Goal: Information Seeking & Learning: Find specific fact

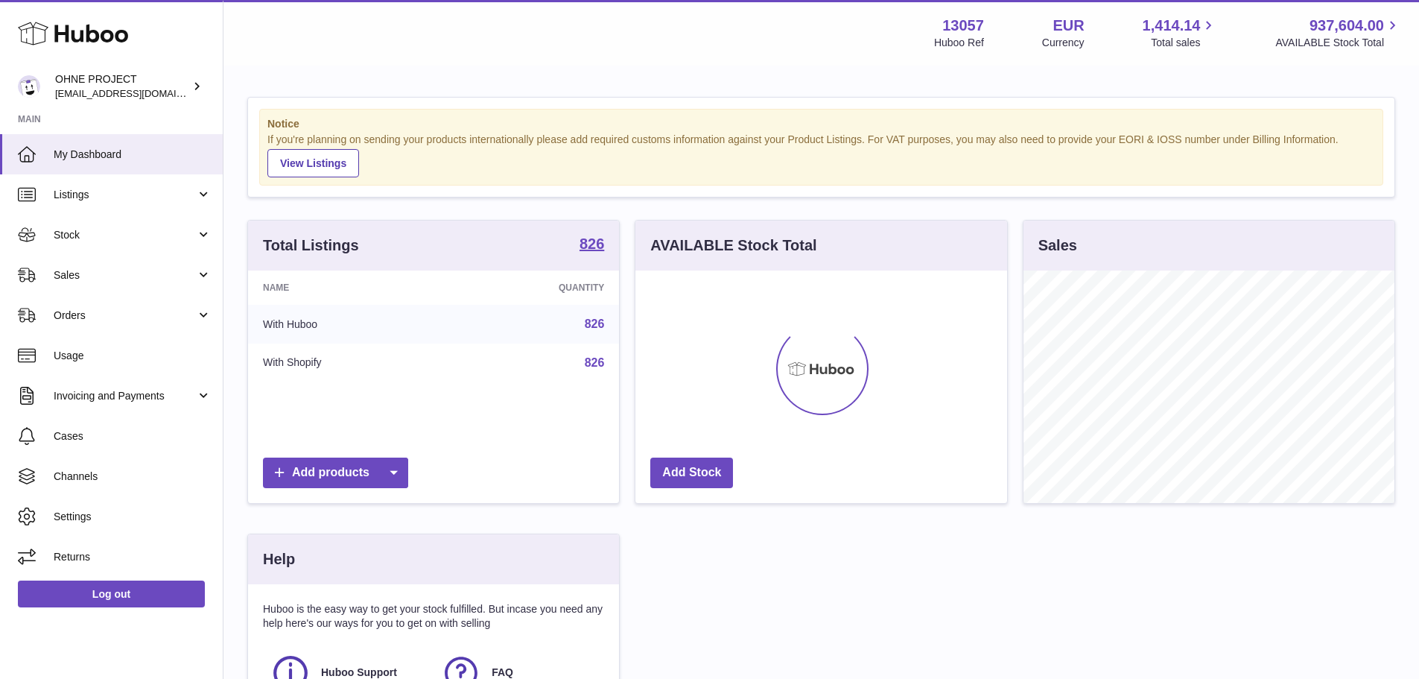
scroll to position [232, 372]
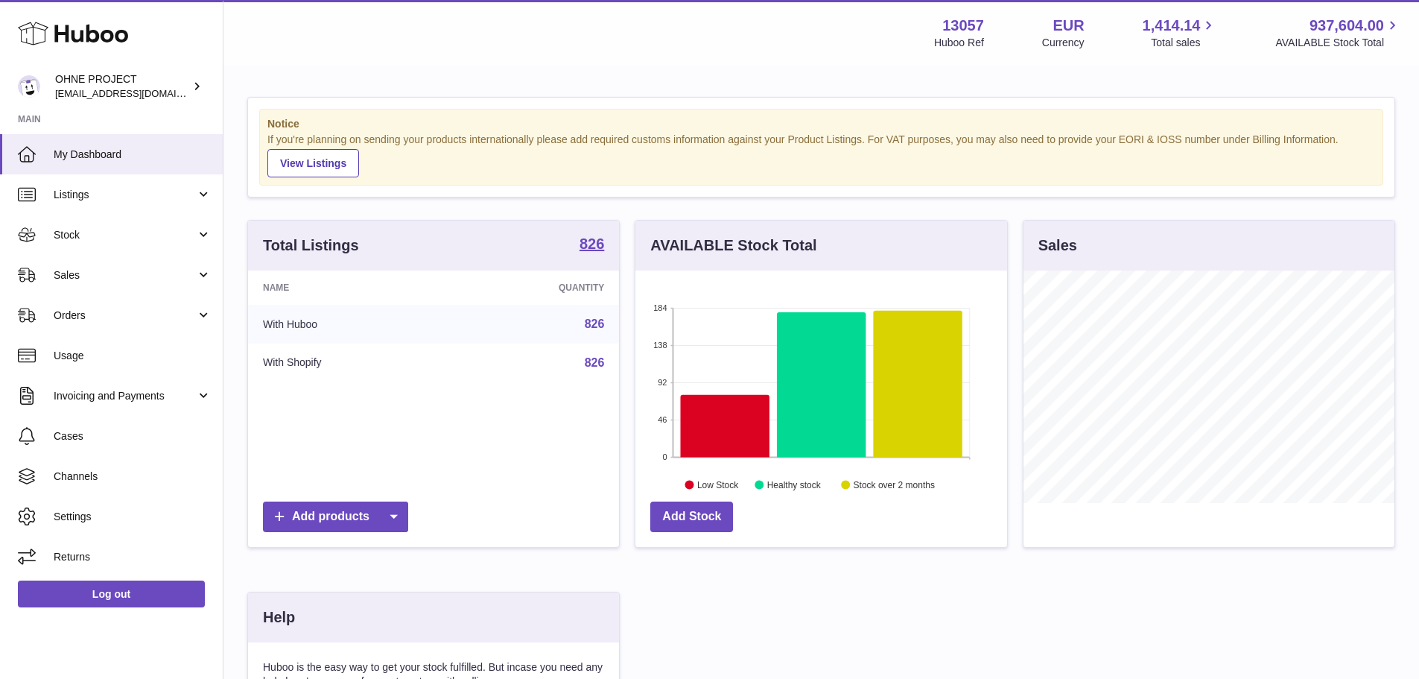
click at [576, 235] on div "Total Listings 826" at bounding box center [433, 245] width 371 height 50
click at [580, 236] on strong "826" at bounding box center [592, 243] width 25 height 15
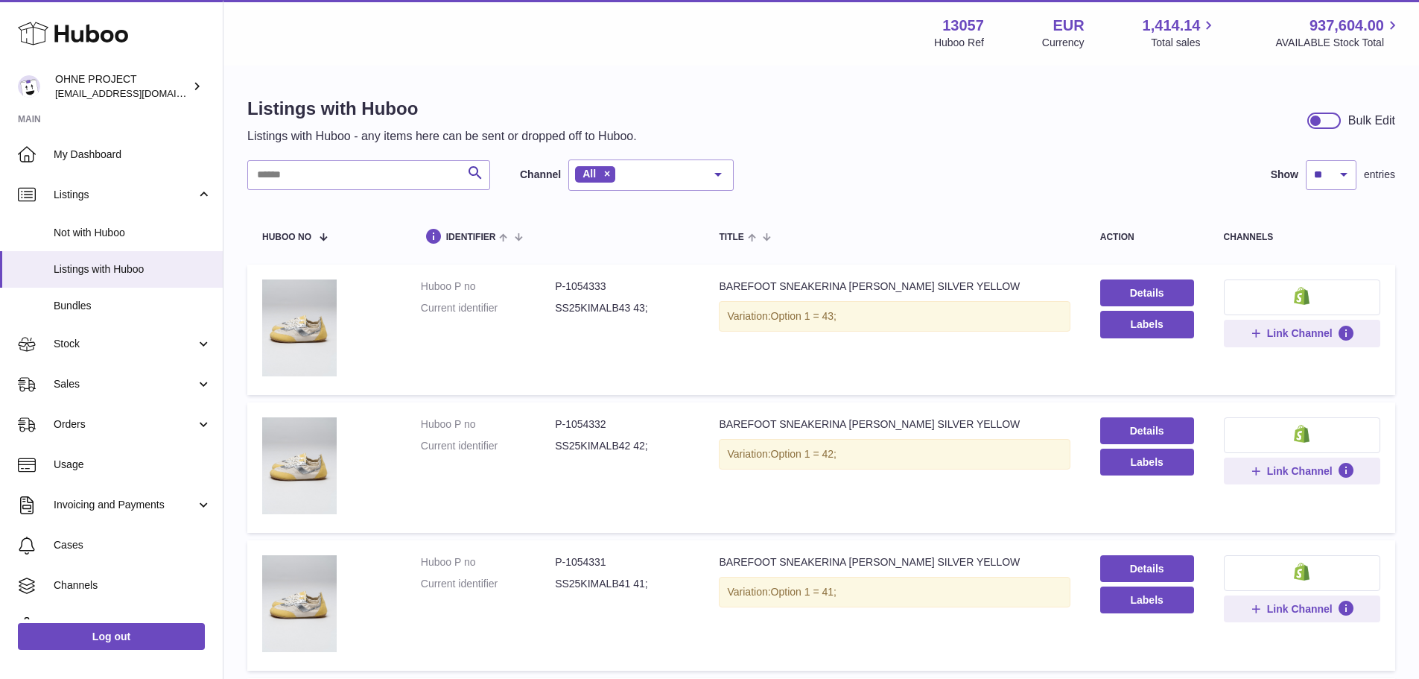
click at [413, 159] on div "Search Channel All All eBay Amazon Shopify Woocommerce Etsy No elements found. …" at bounding box center [490, 174] width 486 height 31
click at [406, 167] on input "text" at bounding box center [368, 175] width 243 height 30
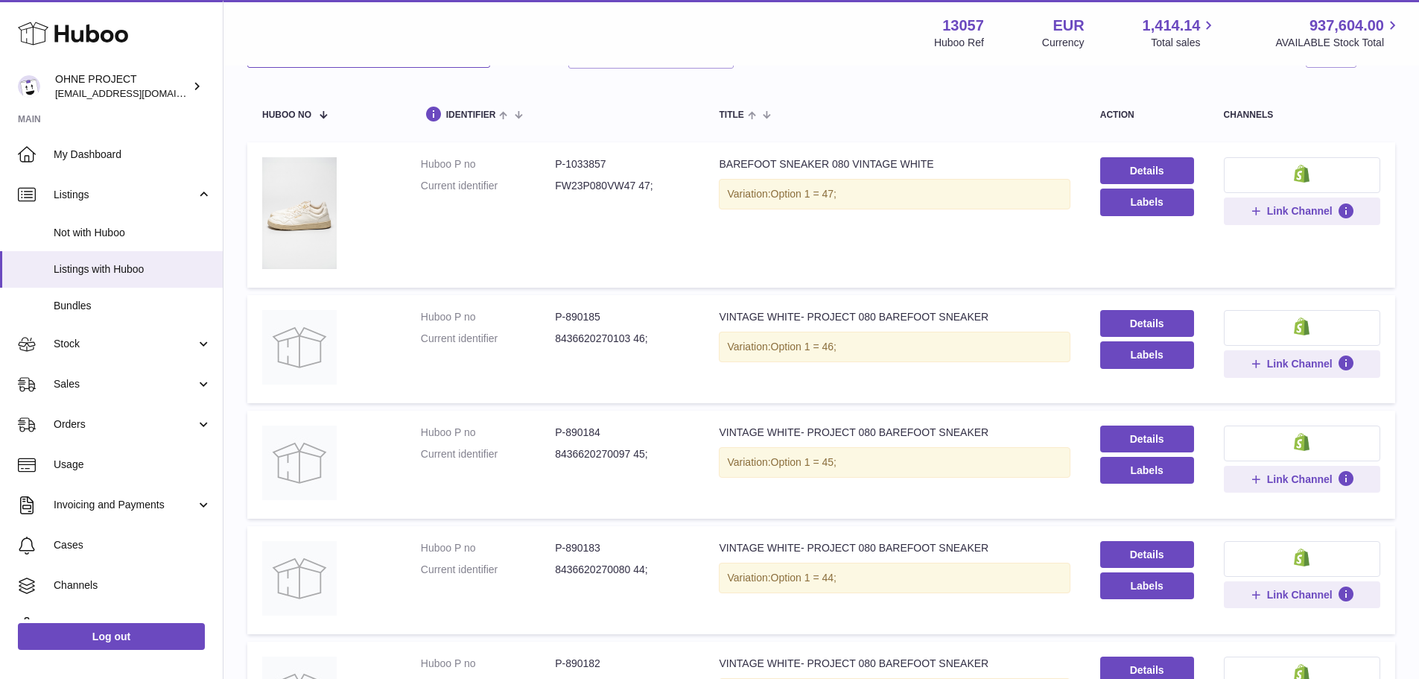
scroll to position [149, 0]
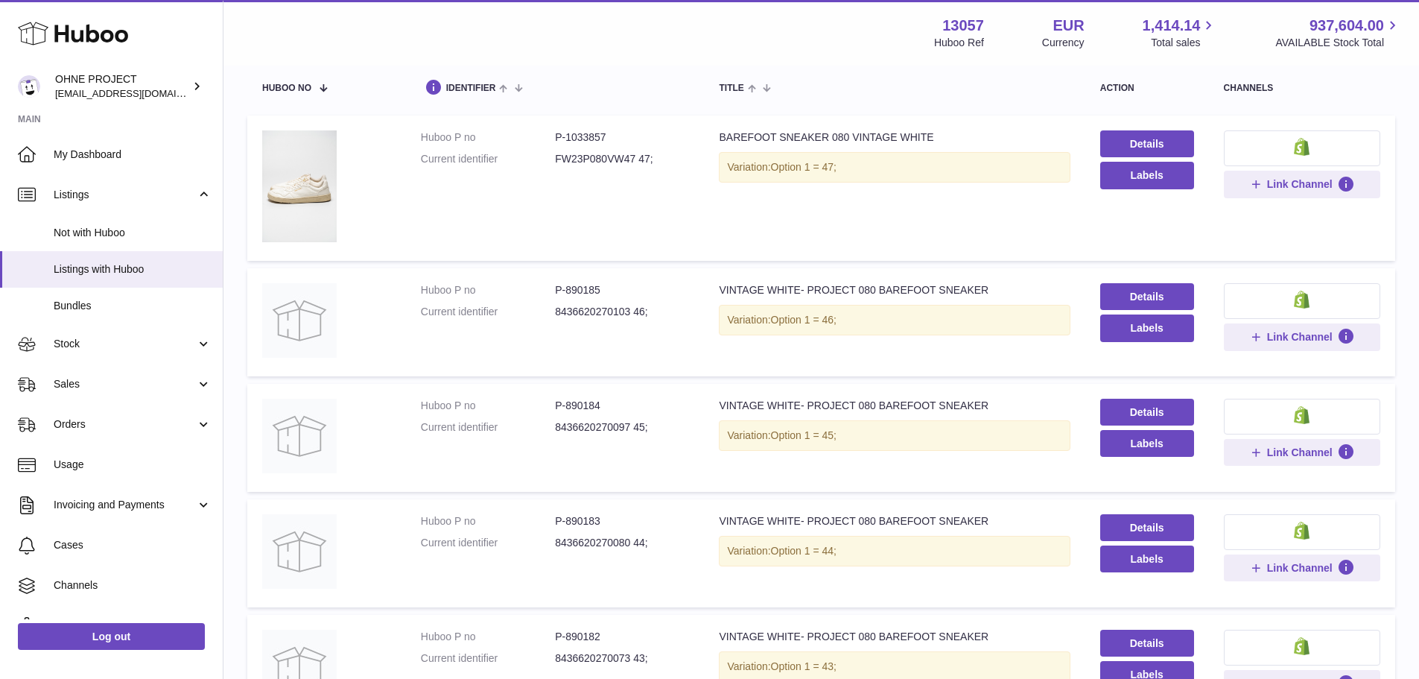
click at [581, 401] on dd "P-890184" at bounding box center [622, 406] width 134 height 14
copy dd "890184"
click at [586, 514] on dd "P-890183" at bounding box center [622, 521] width 134 height 14
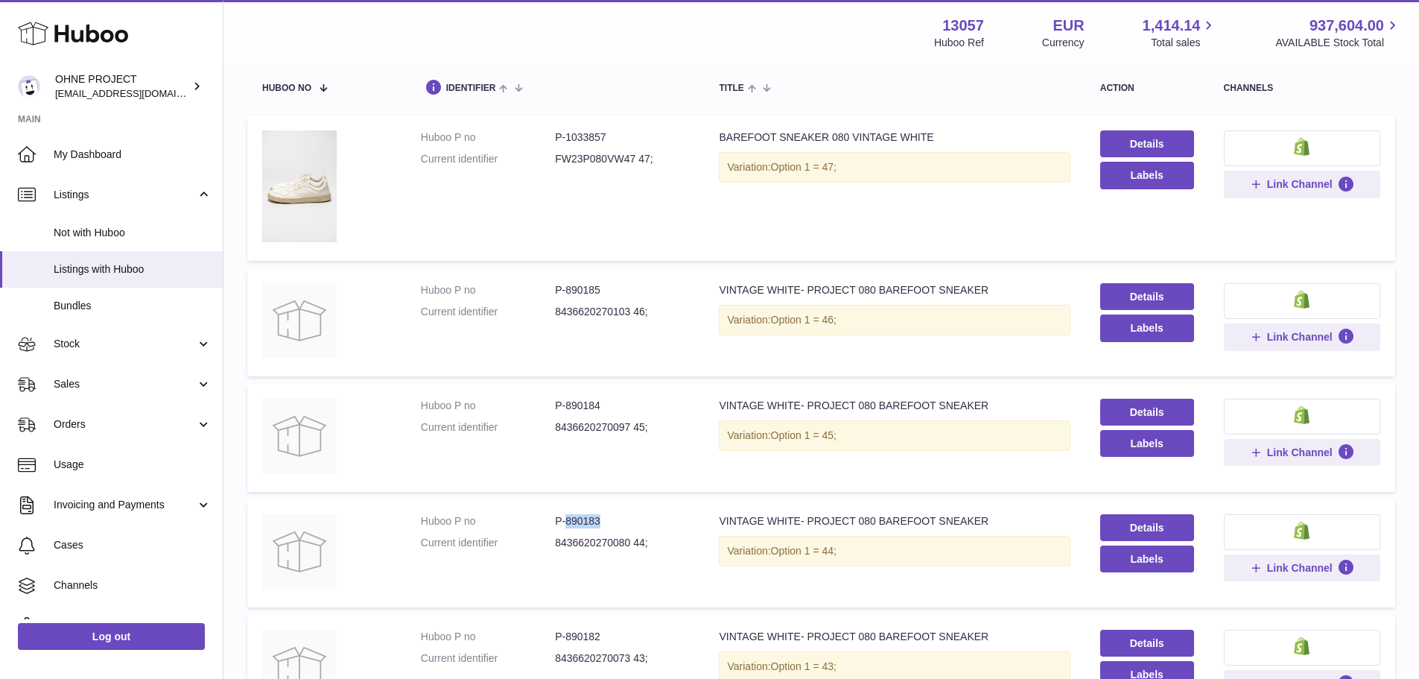
copy dd "890183"
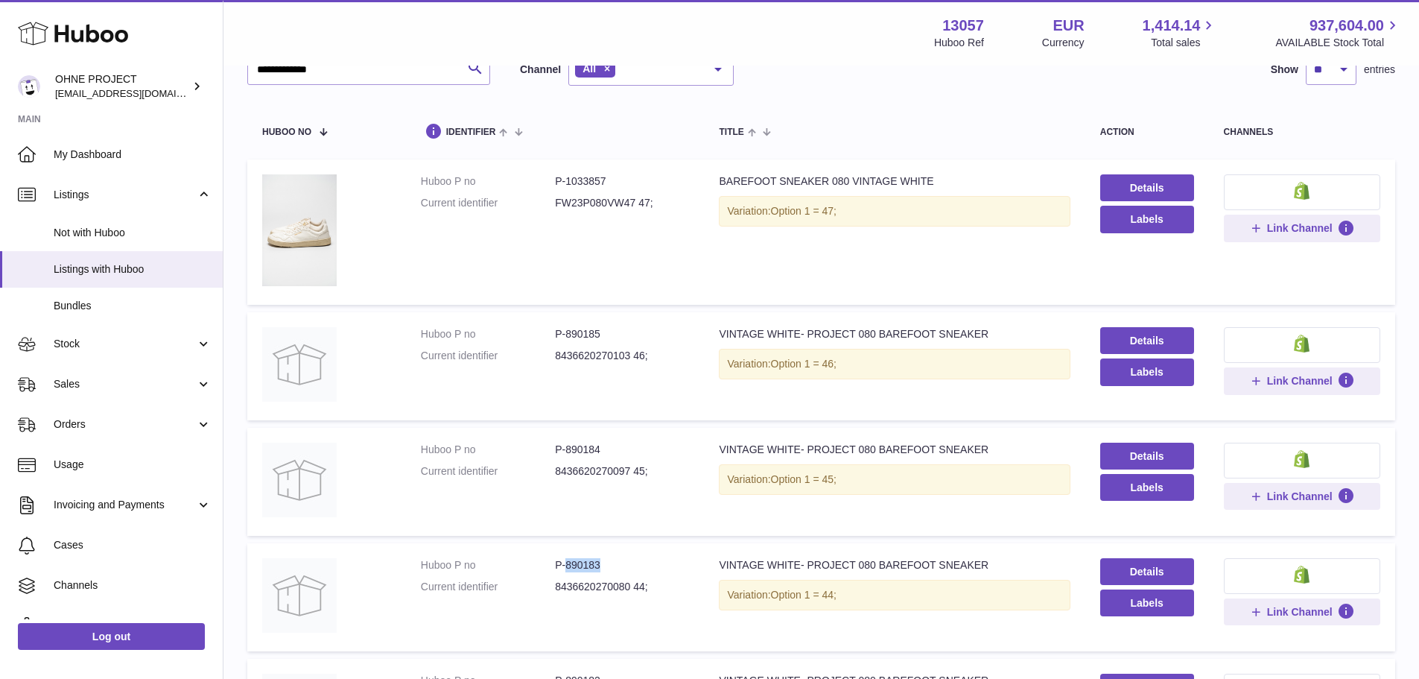
scroll to position [0, 0]
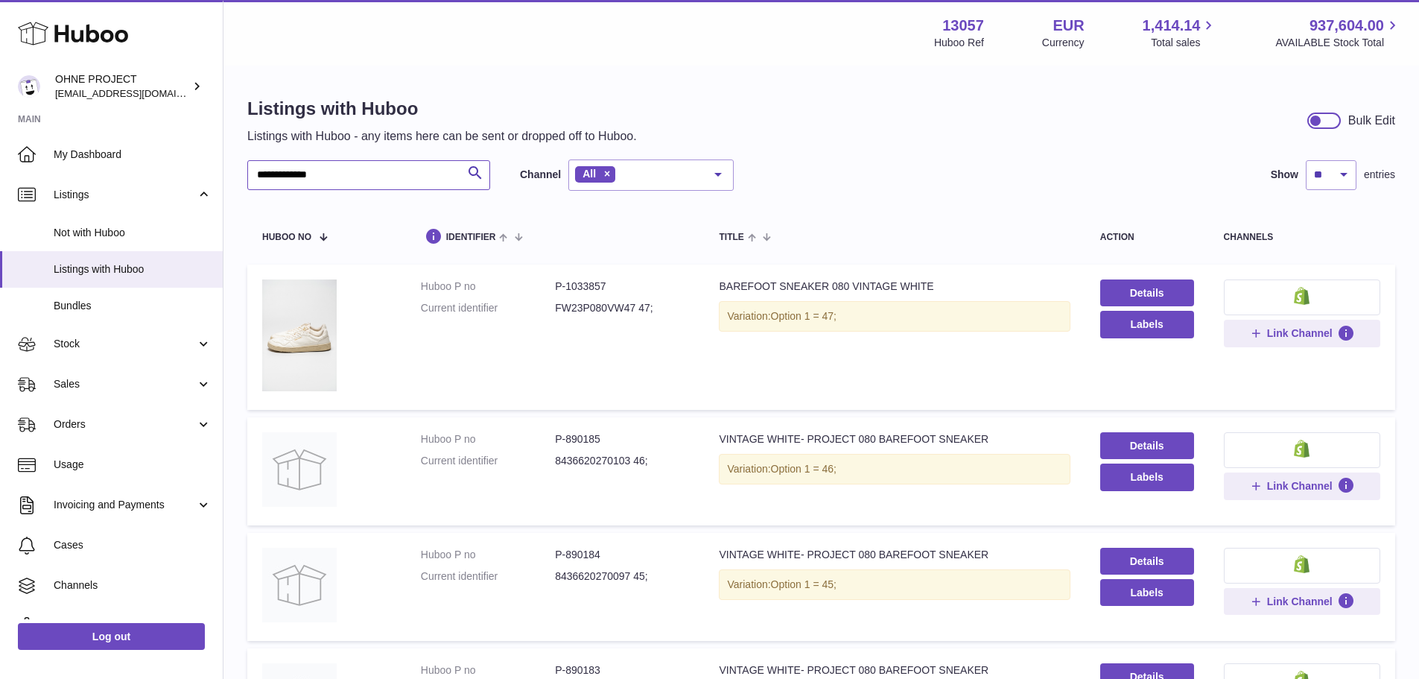
click at [364, 165] on input "**********" at bounding box center [368, 175] width 243 height 30
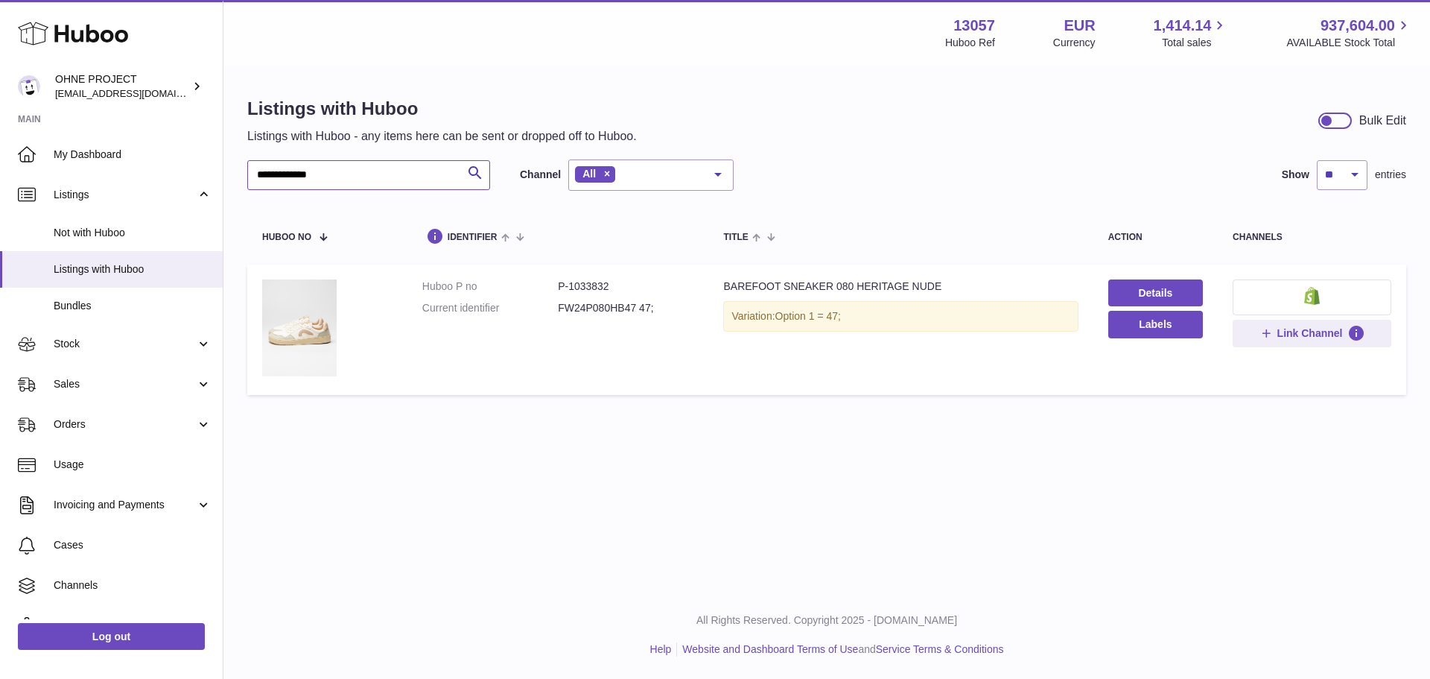
drag, startPoint x: 304, startPoint y: 168, endPoint x: 524, endPoint y: 179, distance: 220.0
click at [524, 179] on div "**********" at bounding box center [490, 174] width 486 height 31
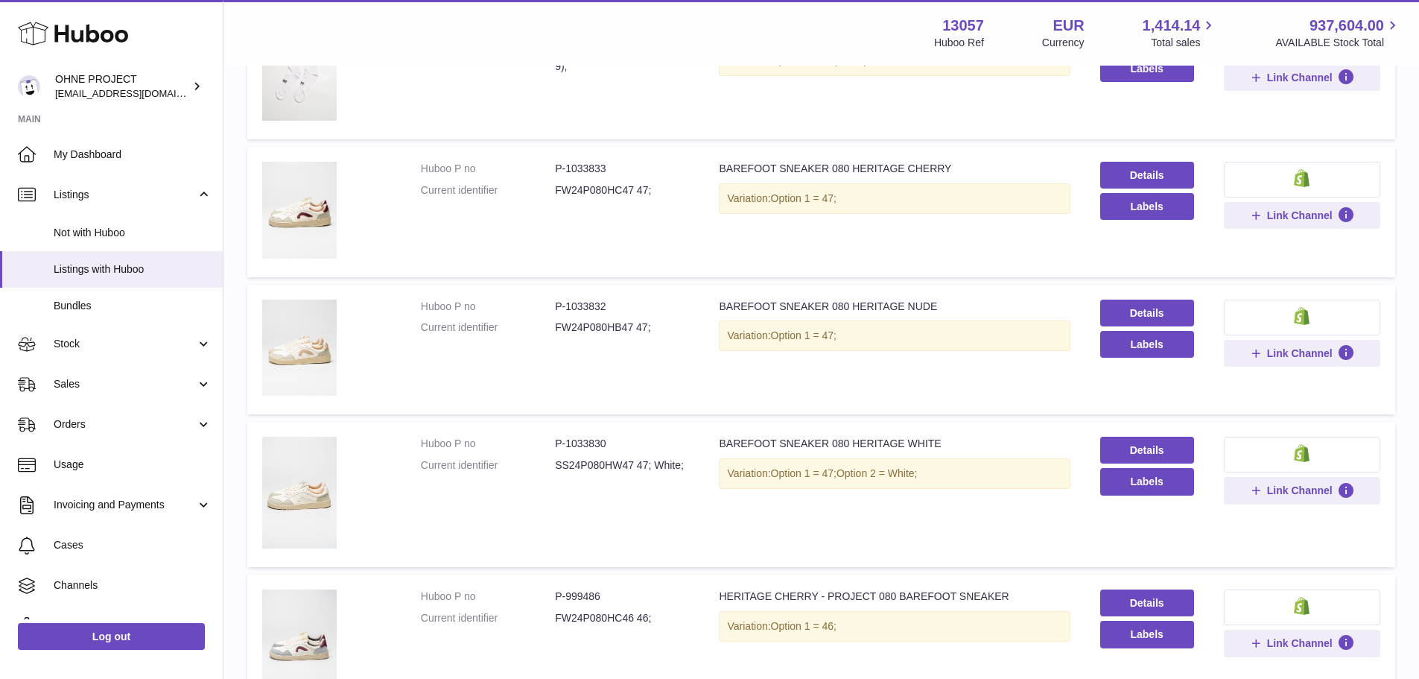
scroll to position [1141, 0]
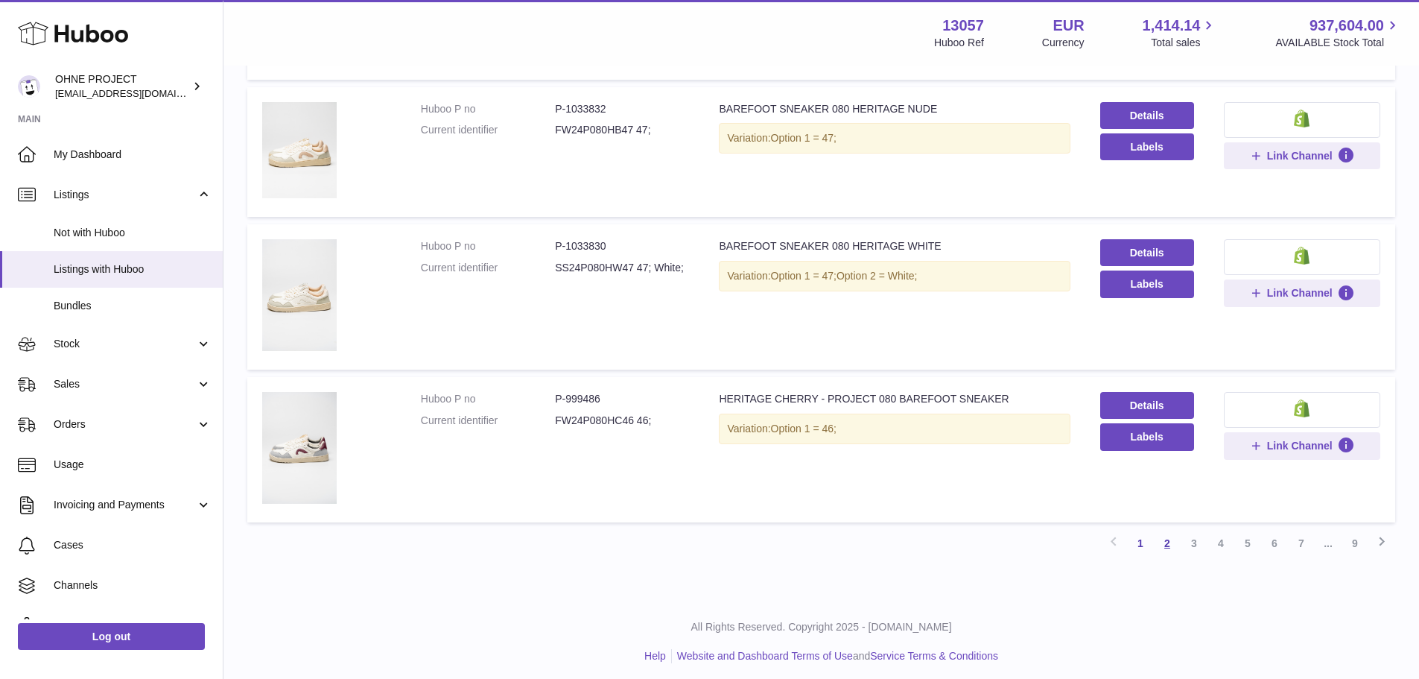
click at [1168, 534] on link "2" at bounding box center [1167, 543] width 27 height 27
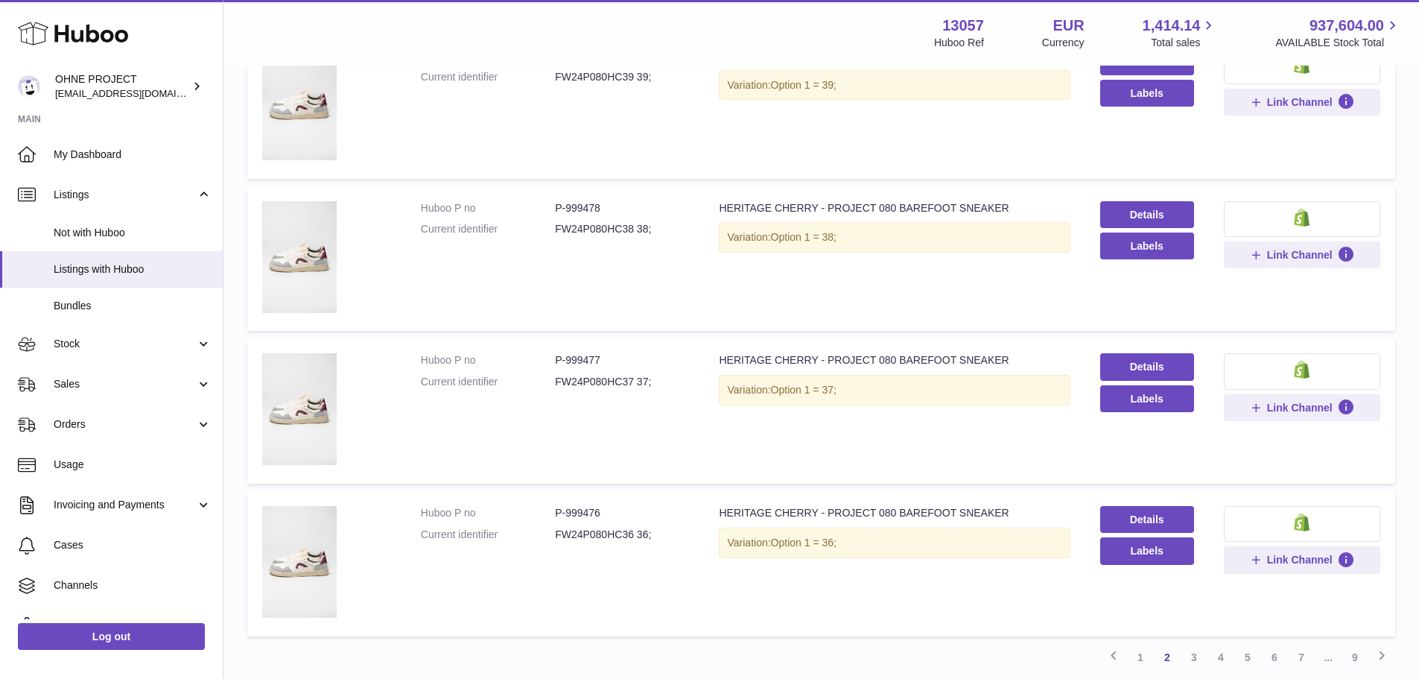
scroll to position [1261, 0]
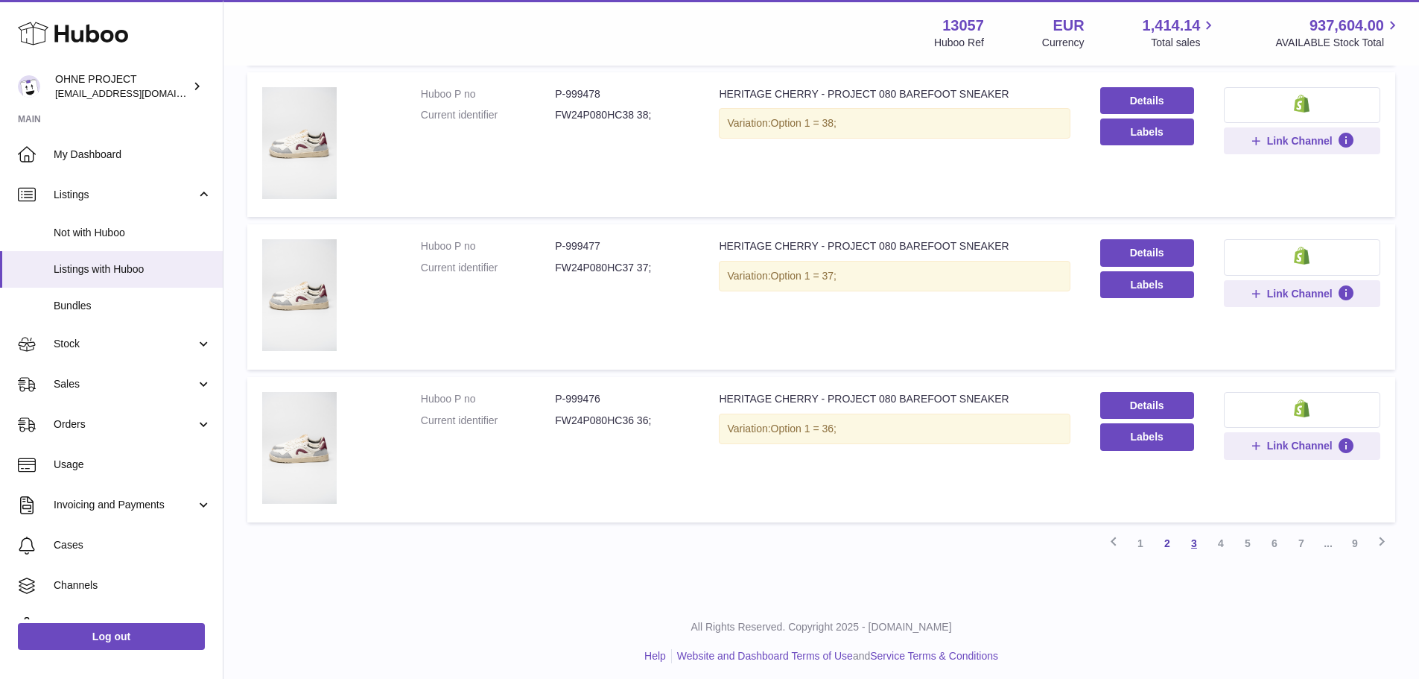
click at [1195, 539] on link "3" at bounding box center [1194, 543] width 27 height 27
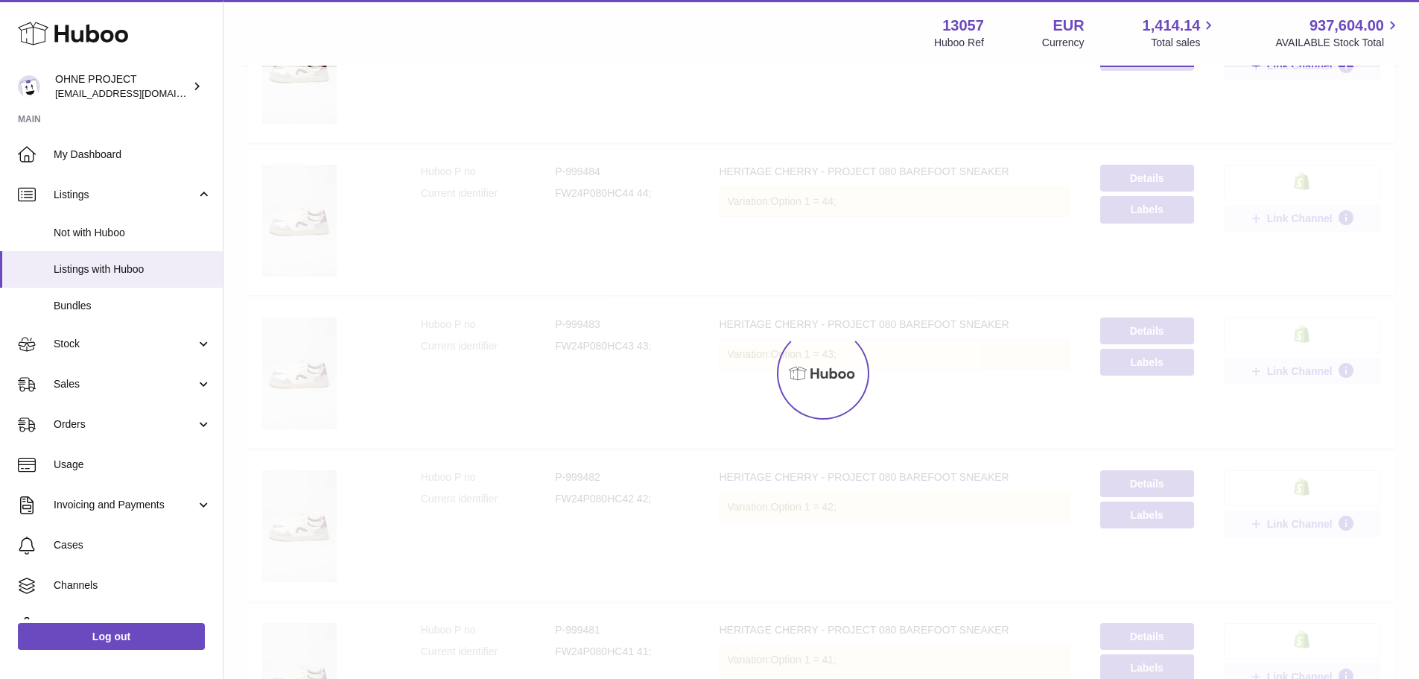
scroll to position [67, 0]
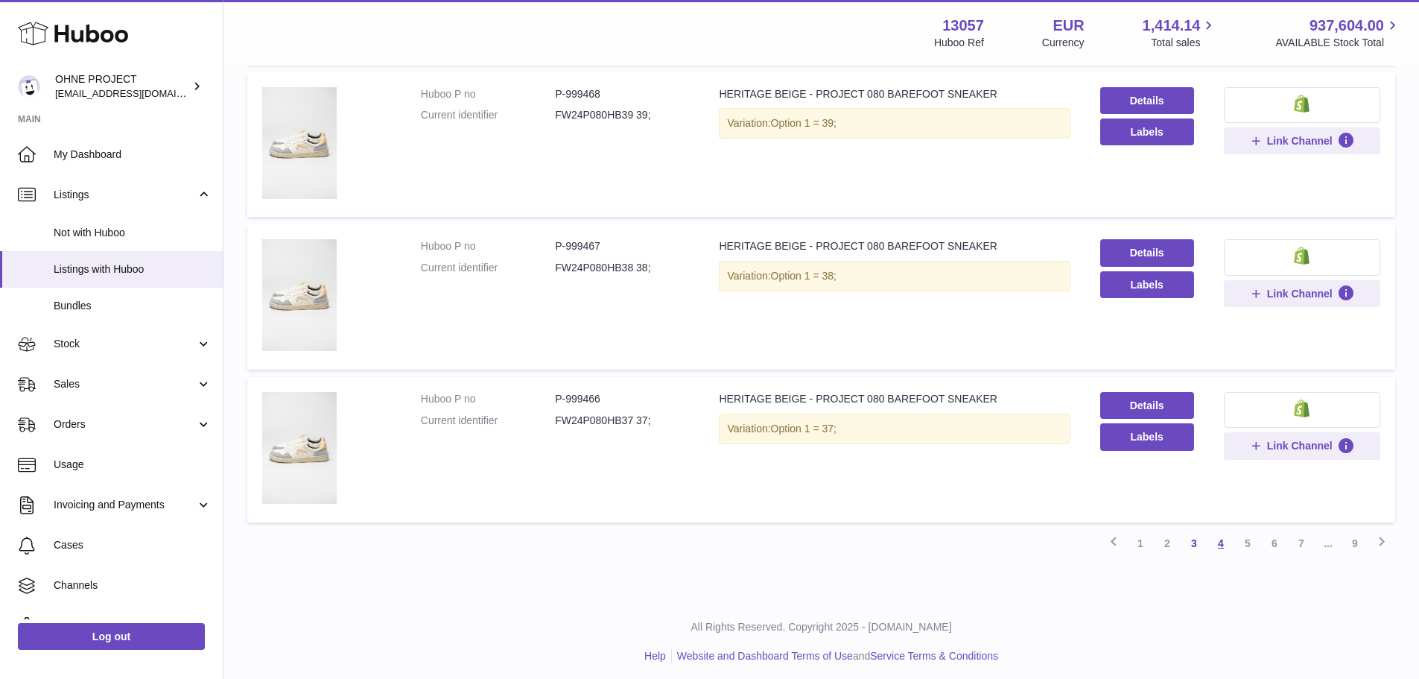
click at [1217, 539] on link "4" at bounding box center [1221, 543] width 27 height 27
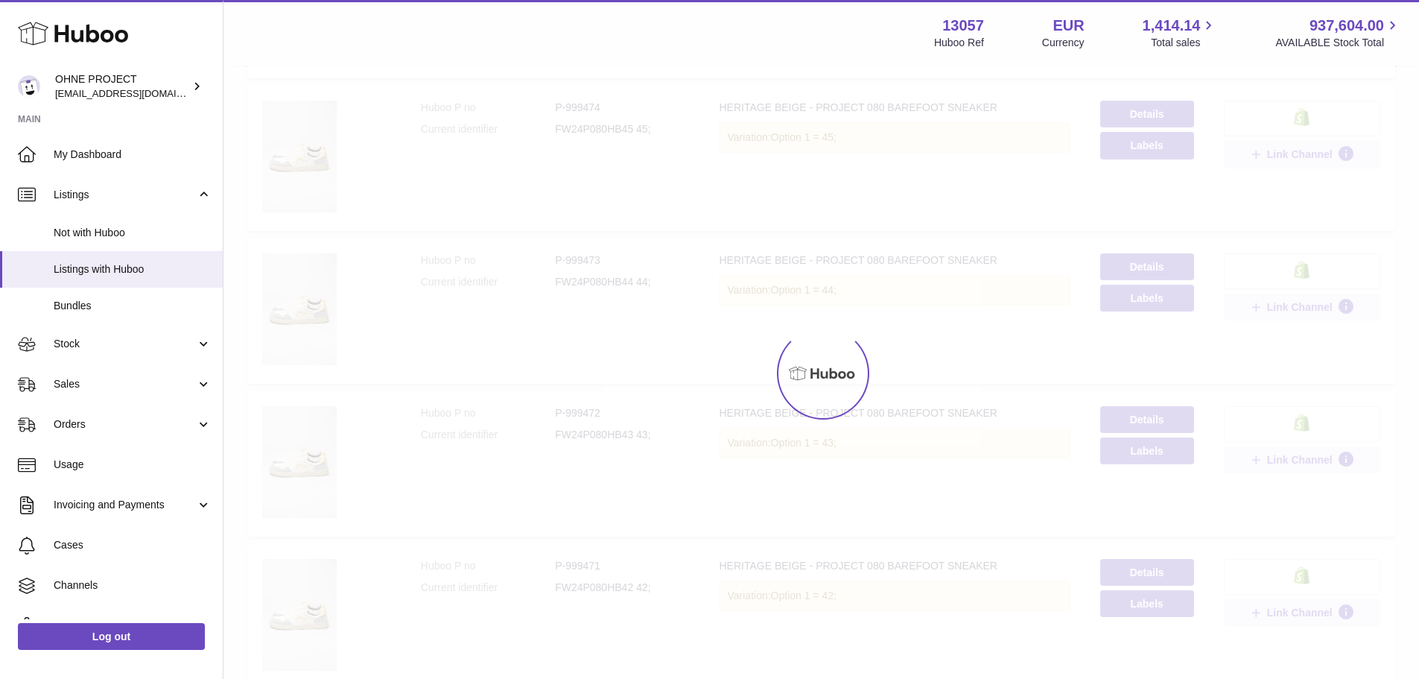
scroll to position [67, 0]
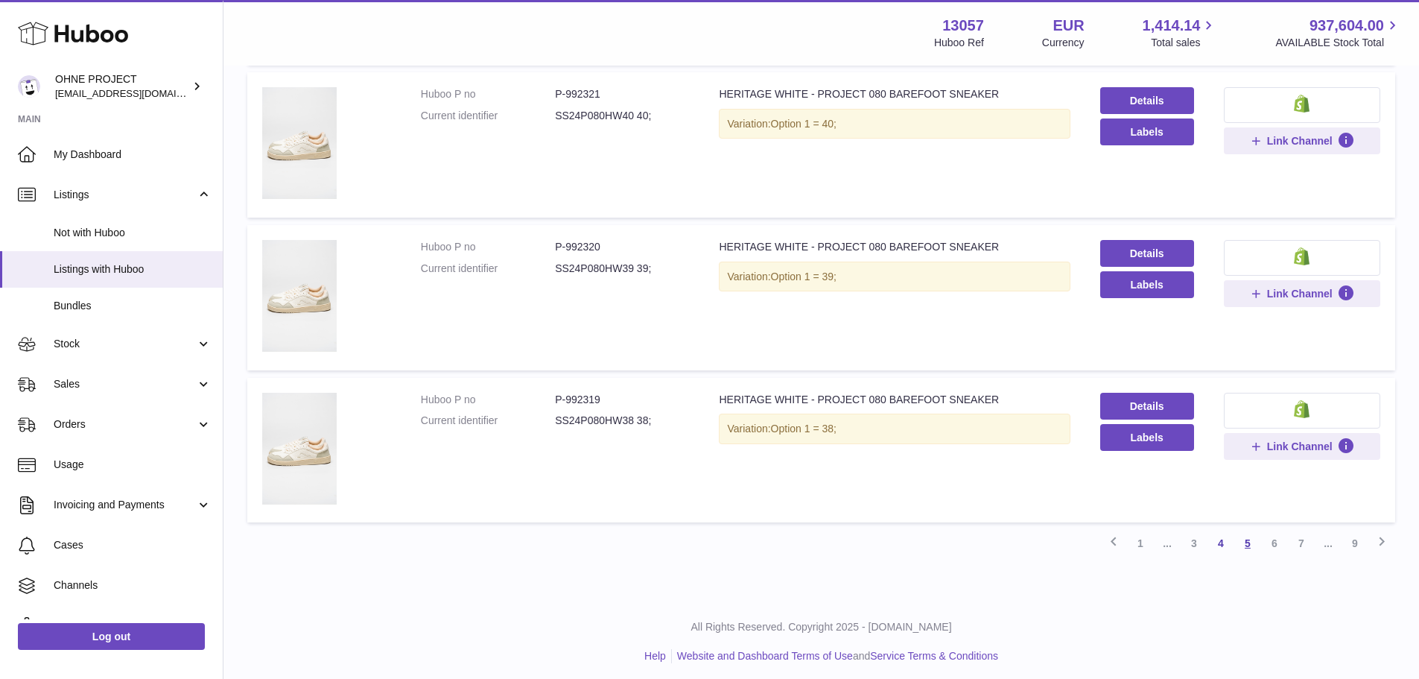
click at [1246, 539] on link "5" at bounding box center [1247, 543] width 27 height 27
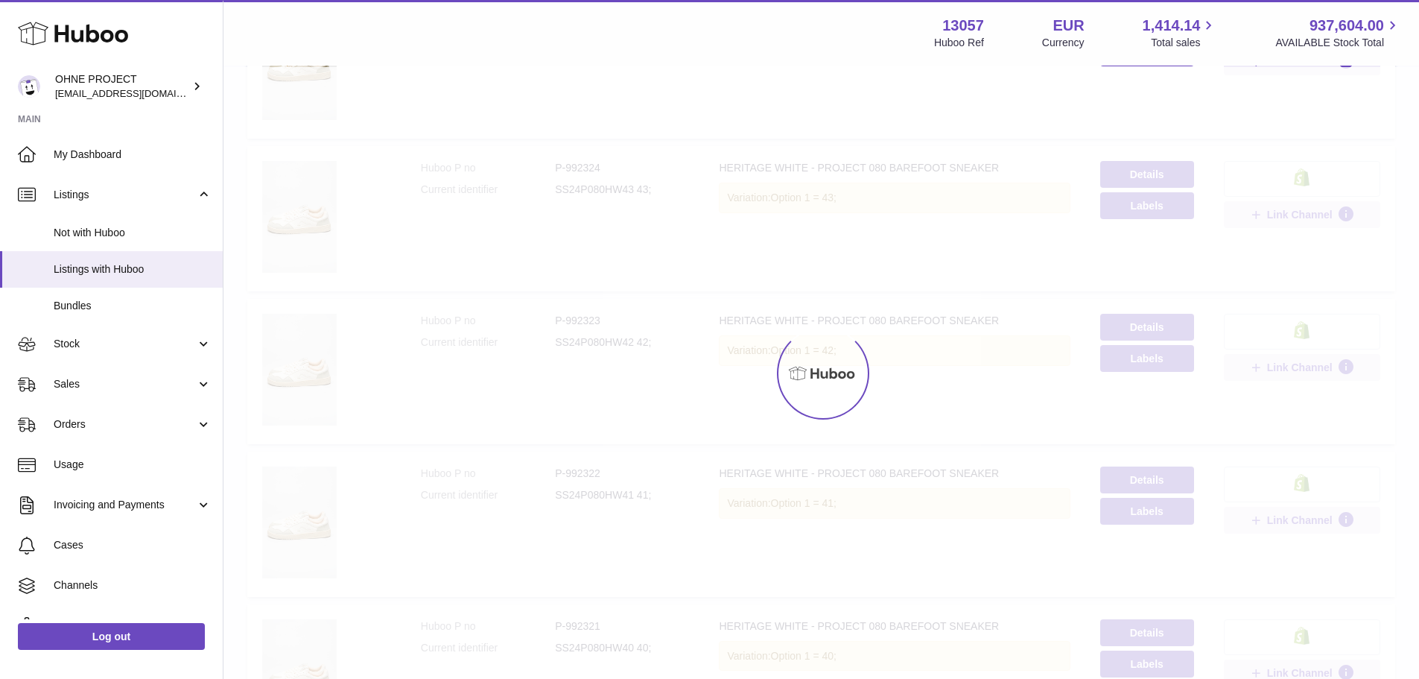
scroll to position [67, 0]
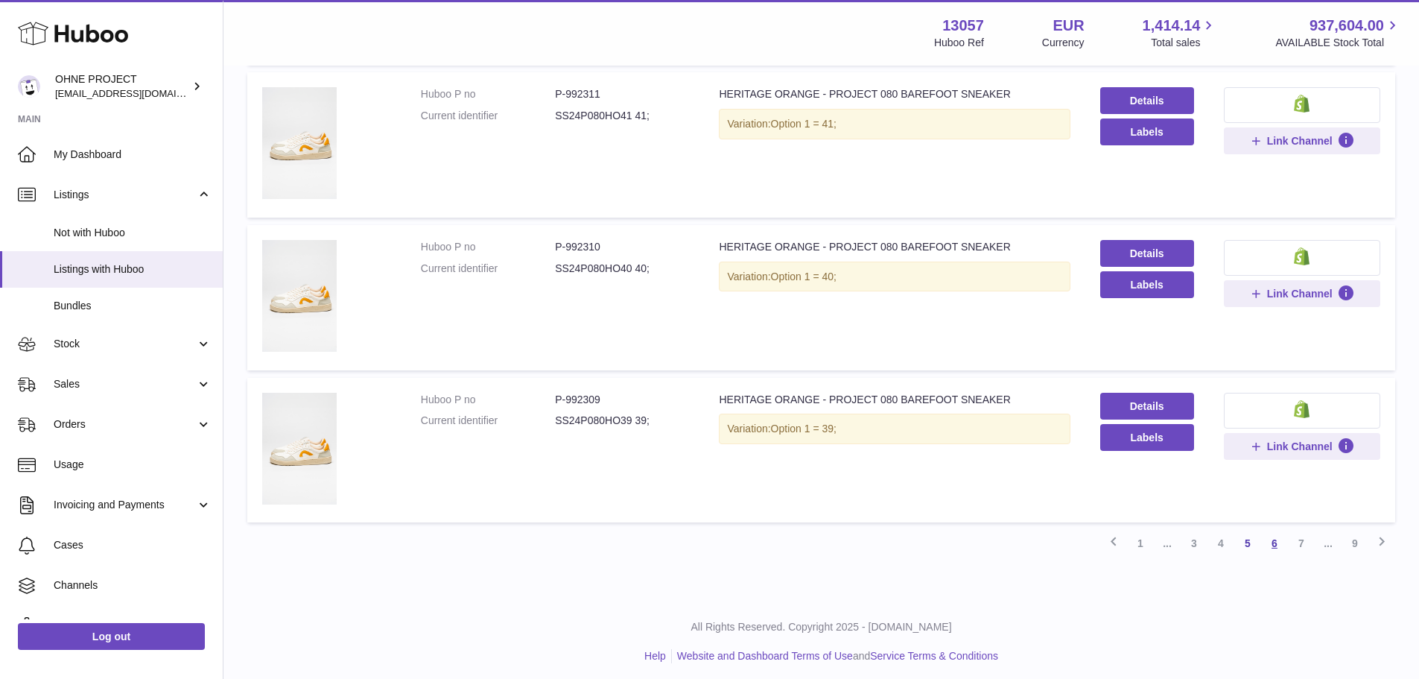
click at [1282, 539] on link "6" at bounding box center [1274, 543] width 27 height 27
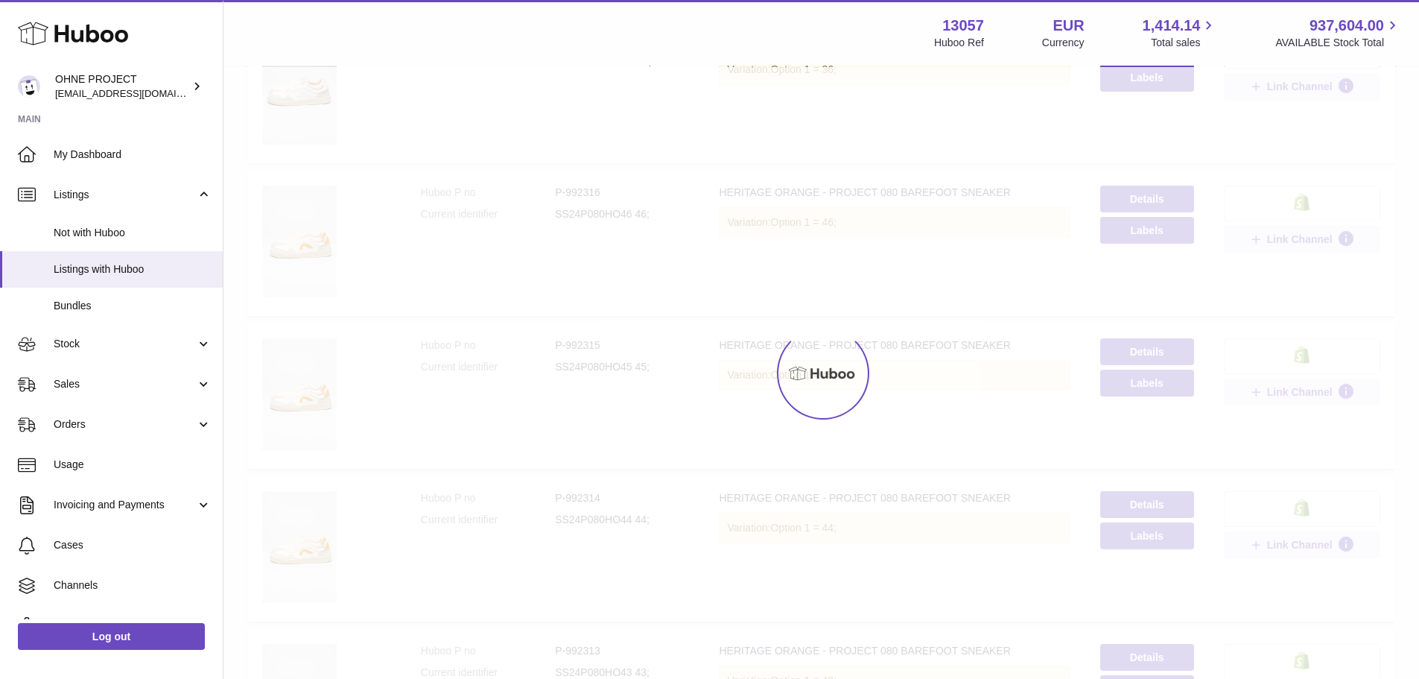
scroll to position [67, 0]
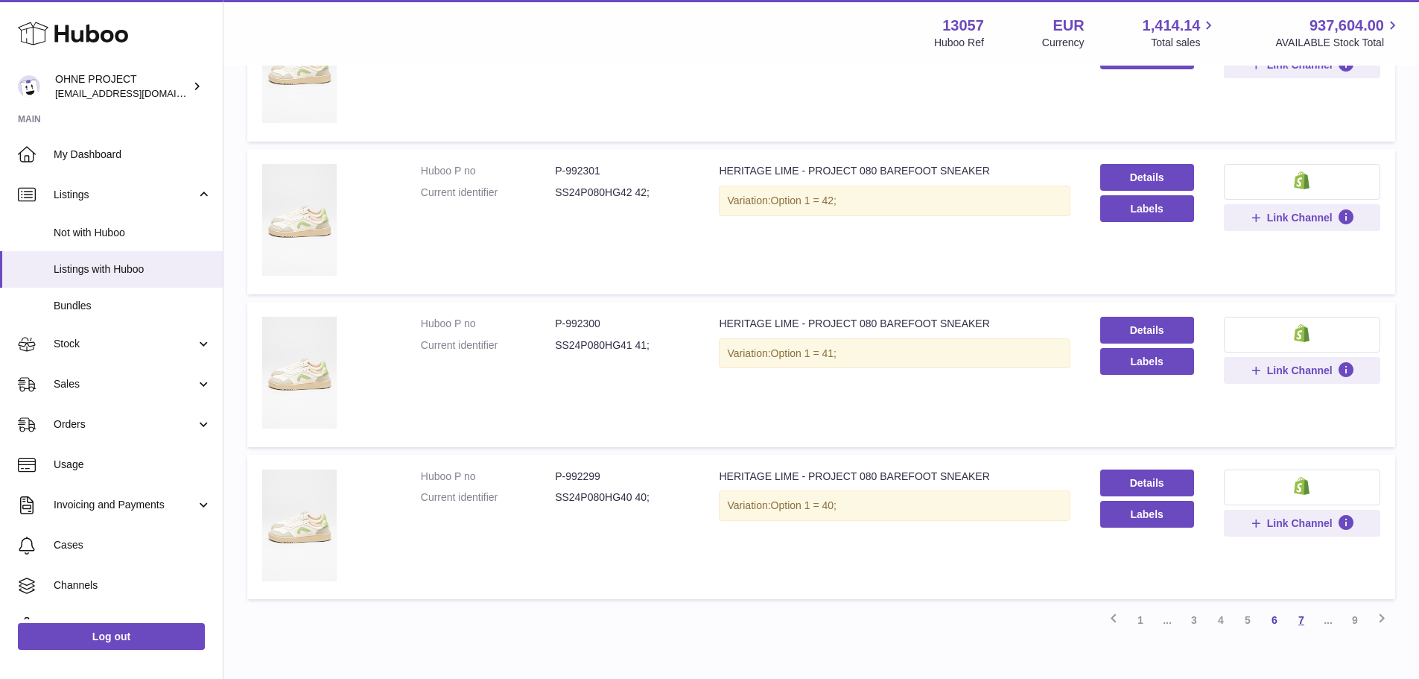
click at [1300, 620] on link "7" at bounding box center [1301, 619] width 27 height 27
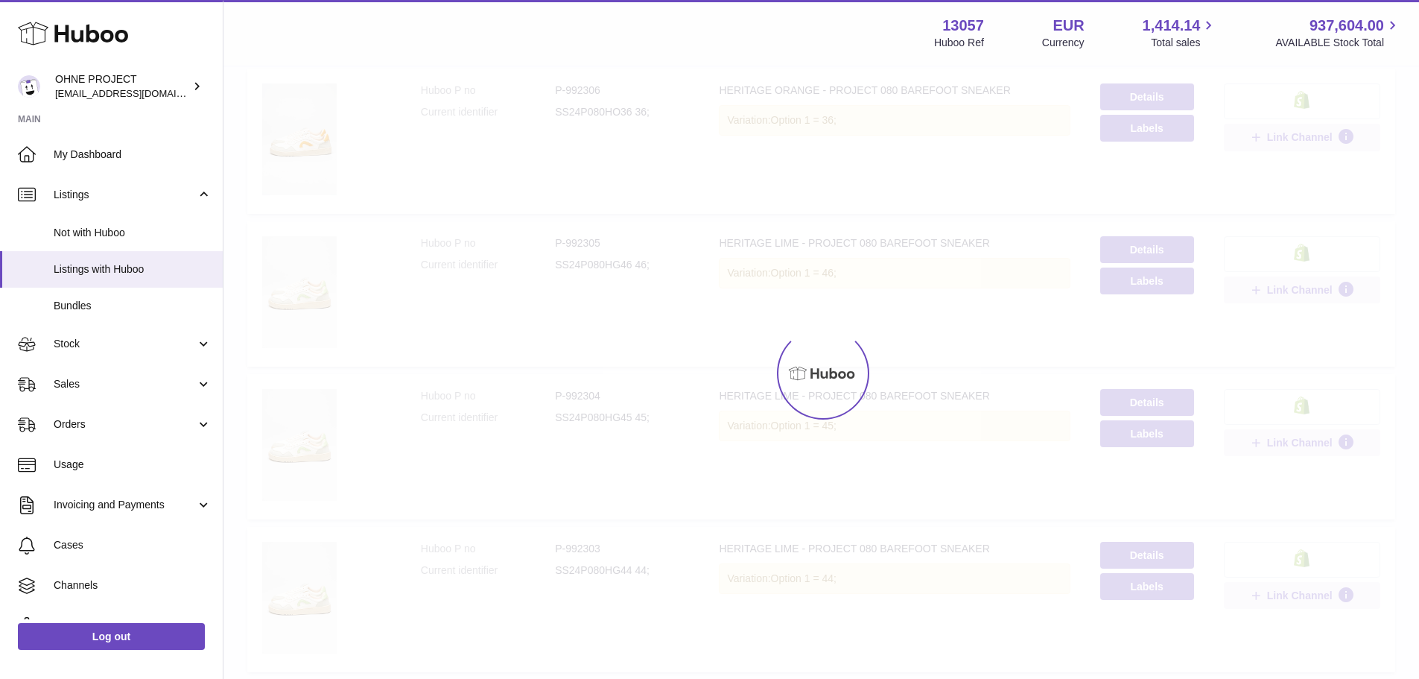
scroll to position [67, 0]
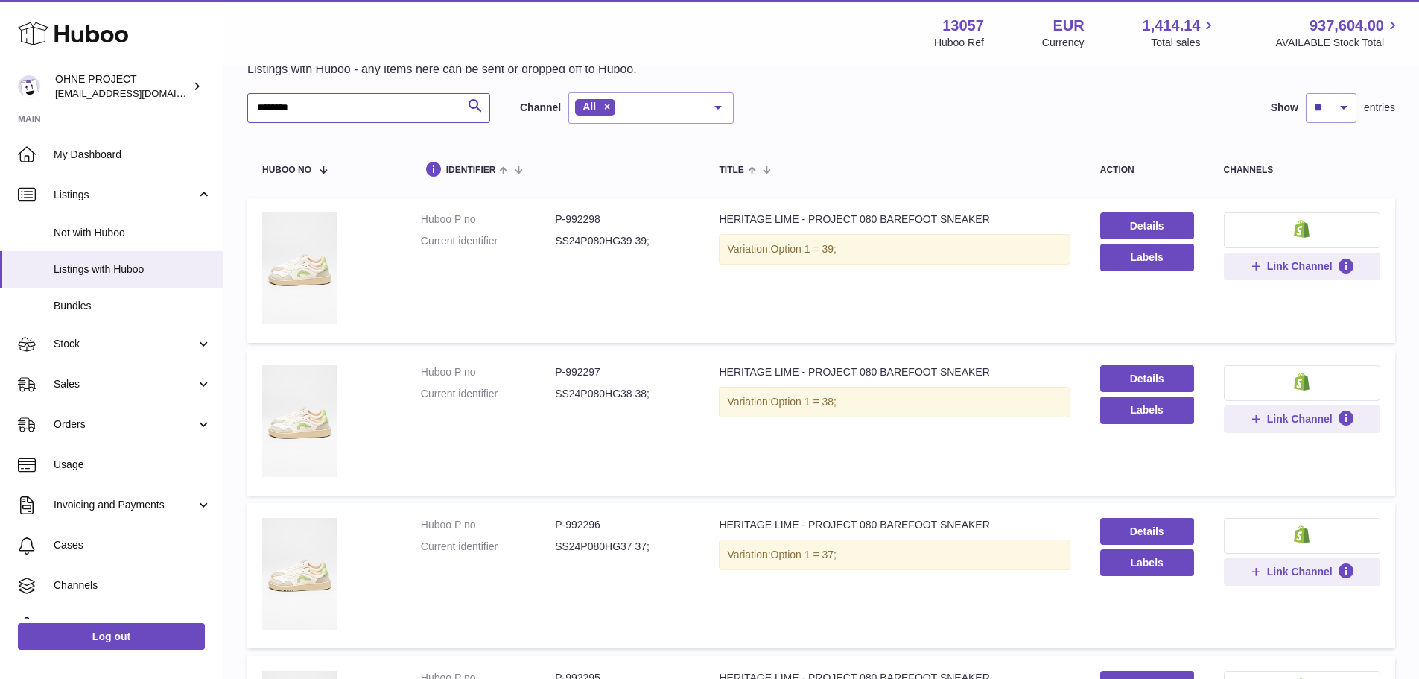
drag, startPoint x: 264, startPoint y: 104, endPoint x: 19, endPoint y: 116, distance: 244.6
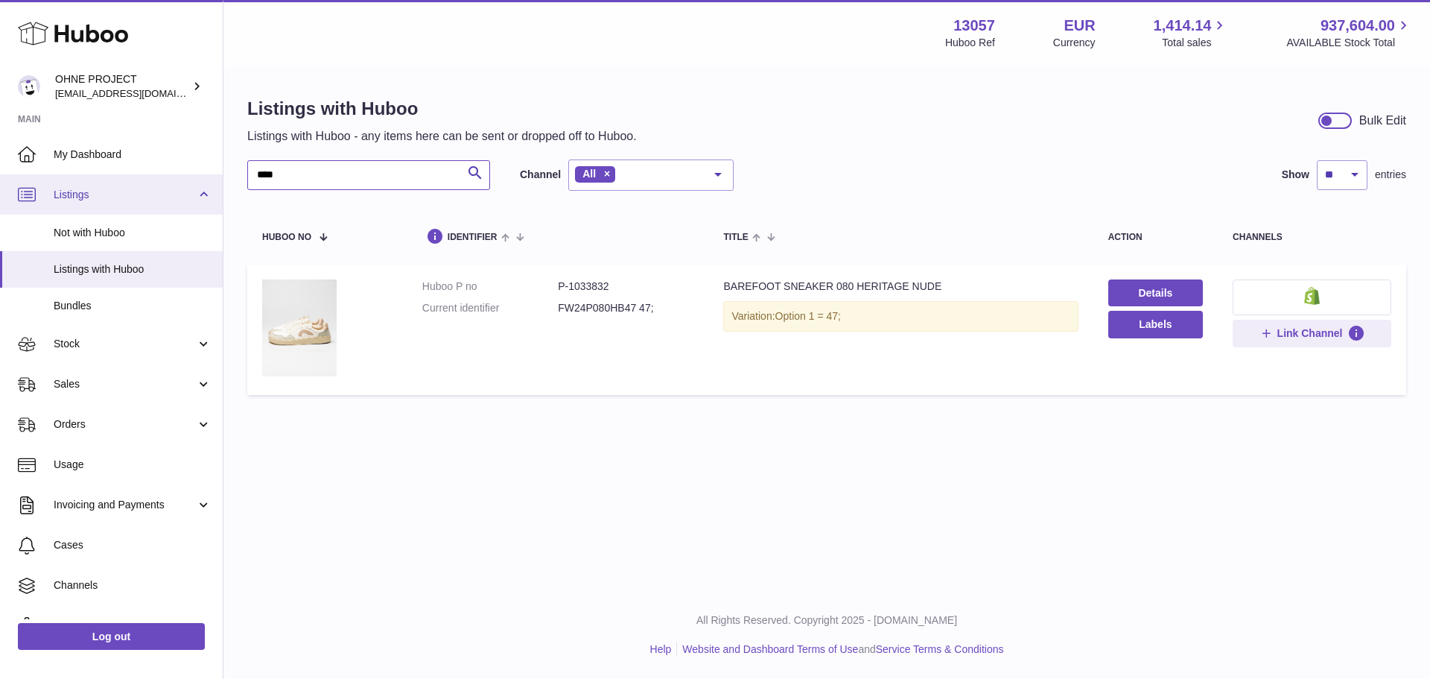
drag, startPoint x: 340, startPoint y: 167, endPoint x: 0, endPoint y: 176, distance: 339.8
click at [0, 176] on div "Huboo OHNE PROJECT internalAdmin-13057@internal.huboo.com Main My Dashboard Lis…" at bounding box center [715, 339] width 1430 height 679
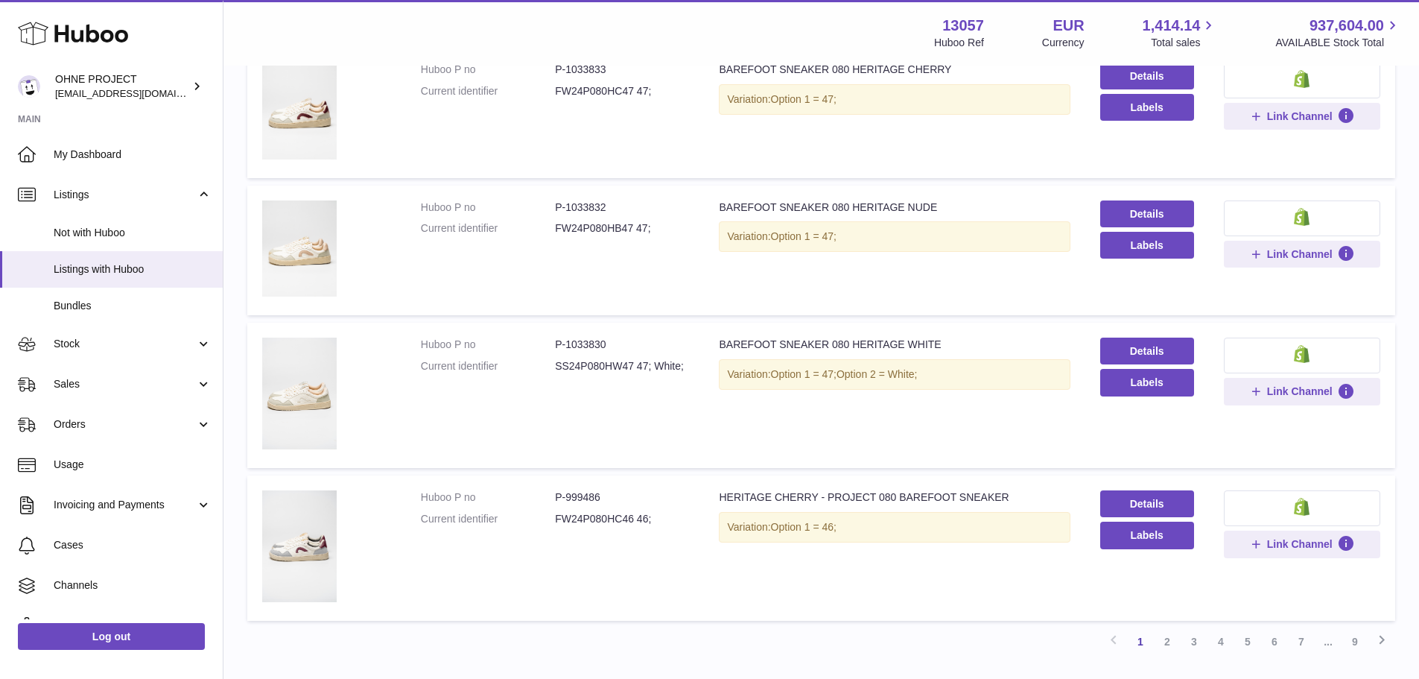
scroll to position [1141, 0]
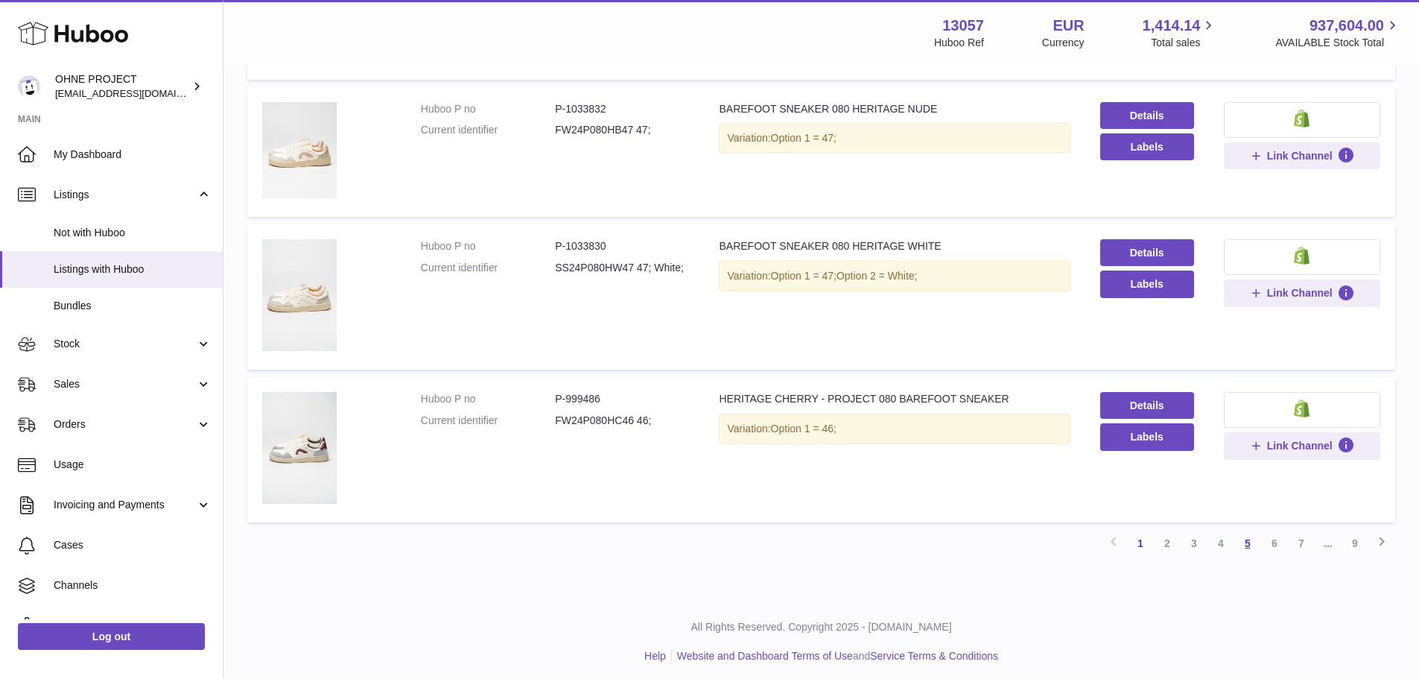
click at [1249, 534] on link "5" at bounding box center [1247, 543] width 27 height 27
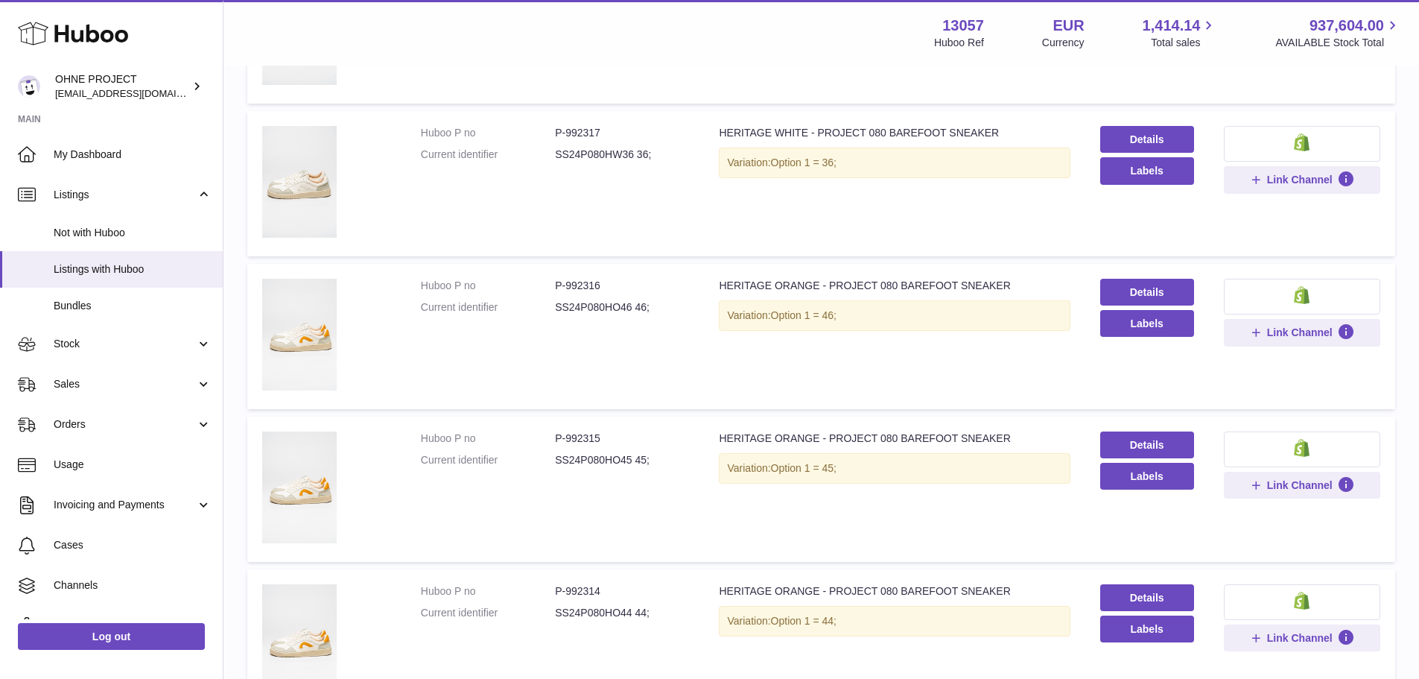
scroll to position [67, 0]
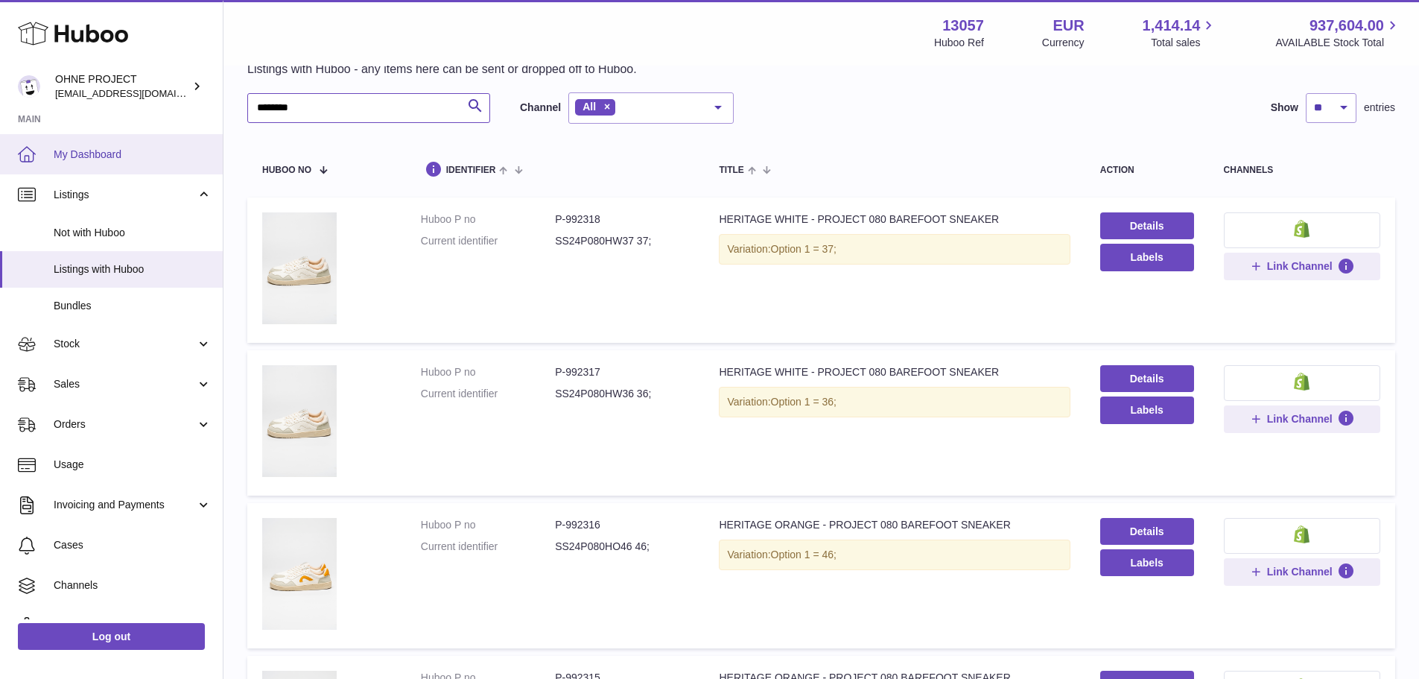
drag, startPoint x: 373, startPoint y: 106, endPoint x: 0, endPoint y: 165, distance: 377.8
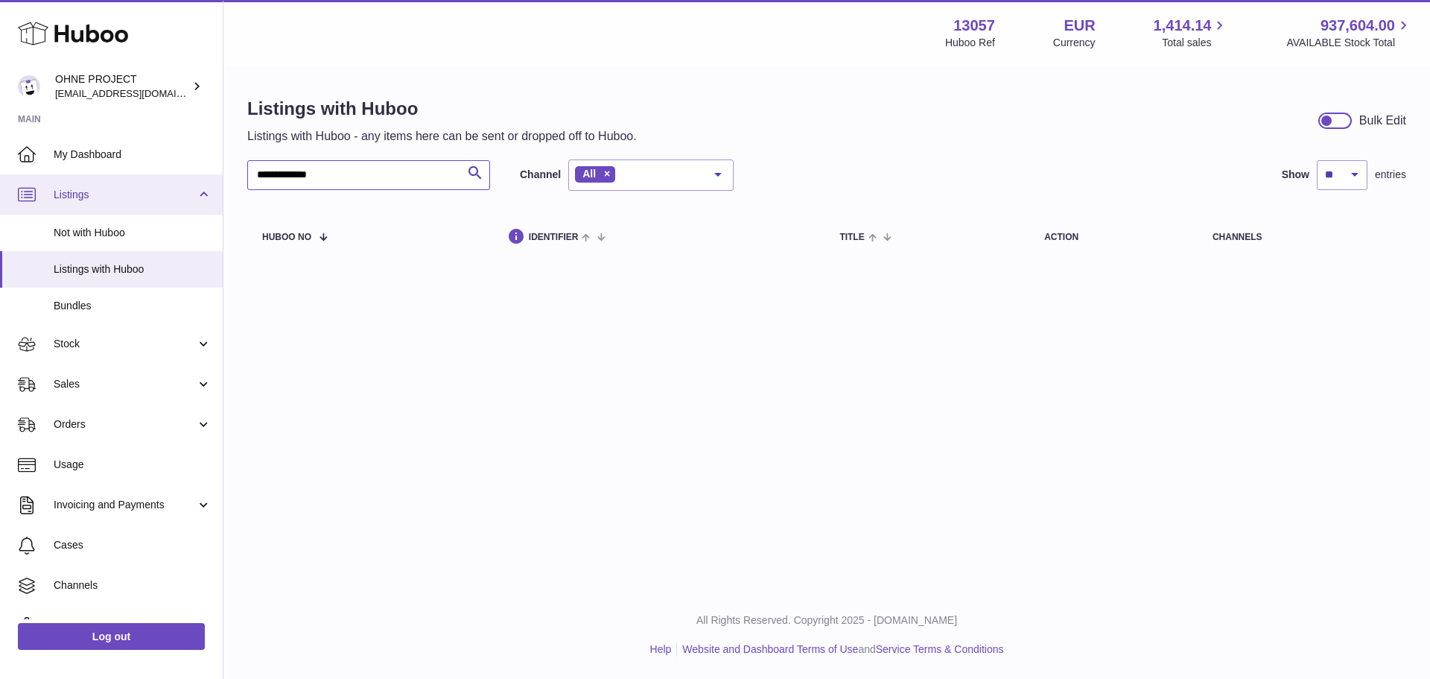
drag, startPoint x: 345, startPoint y: 177, endPoint x: 74, endPoint y: 191, distance: 270.8
click at [74, 191] on div "**********" at bounding box center [715, 339] width 1430 height 679
type input "*"
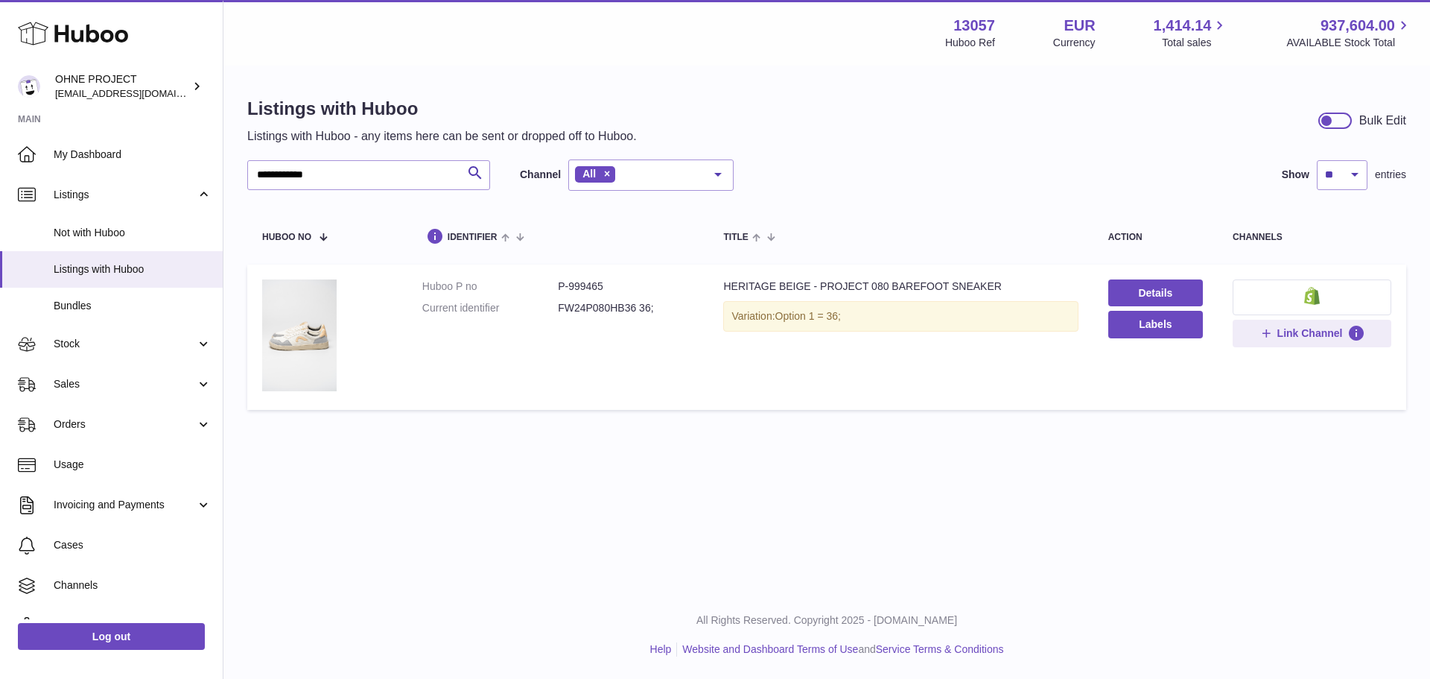
click at [583, 279] on dd "P-999465" at bounding box center [626, 286] width 136 height 14
copy dd "999465"
click at [334, 172] on input "**********" at bounding box center [368, 175] width 243 height 30
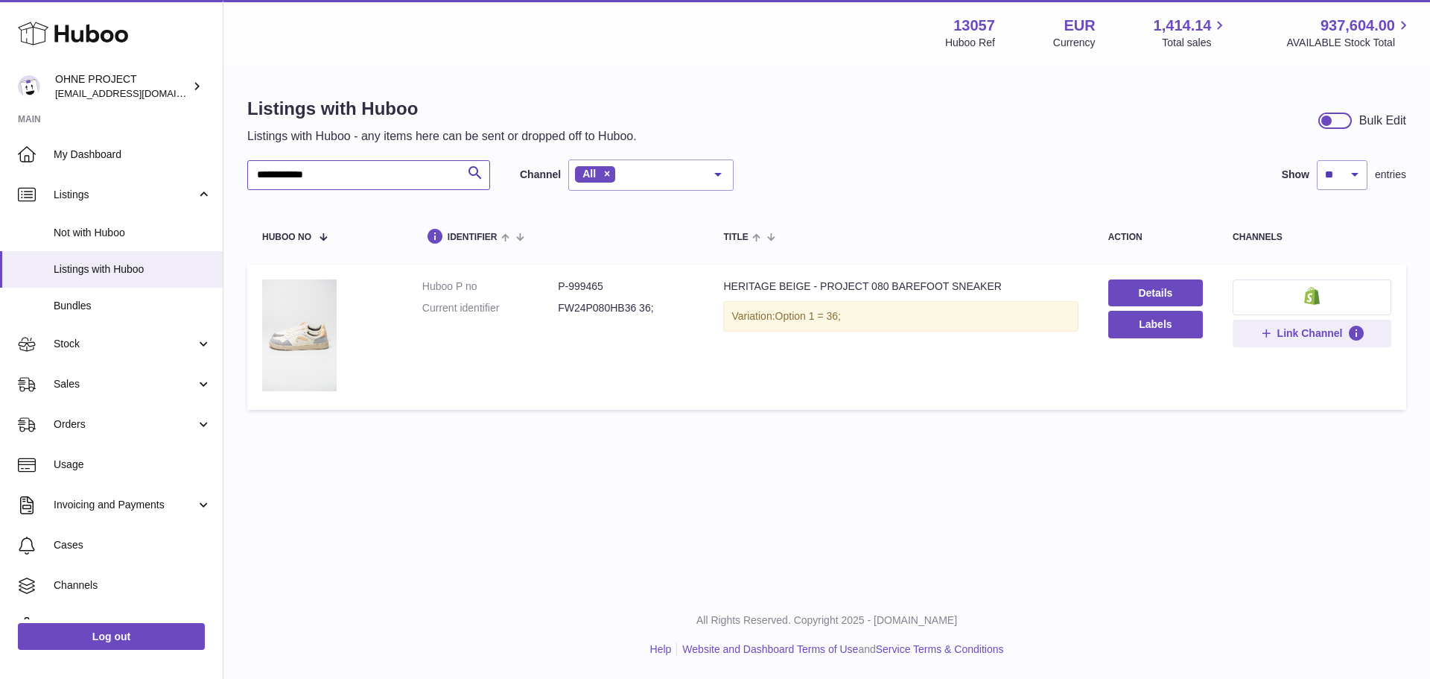
click at [334, 172] on input "**********" at bounding box center [368, 175] width 243 height 30
paste input "text"
click at [389, 175] on input "**********" at bounding box center [368, 175] width 243 height 30
click at [581, 285] on dd "P-999466" at bounding box center [626, 286] width 136 height 14
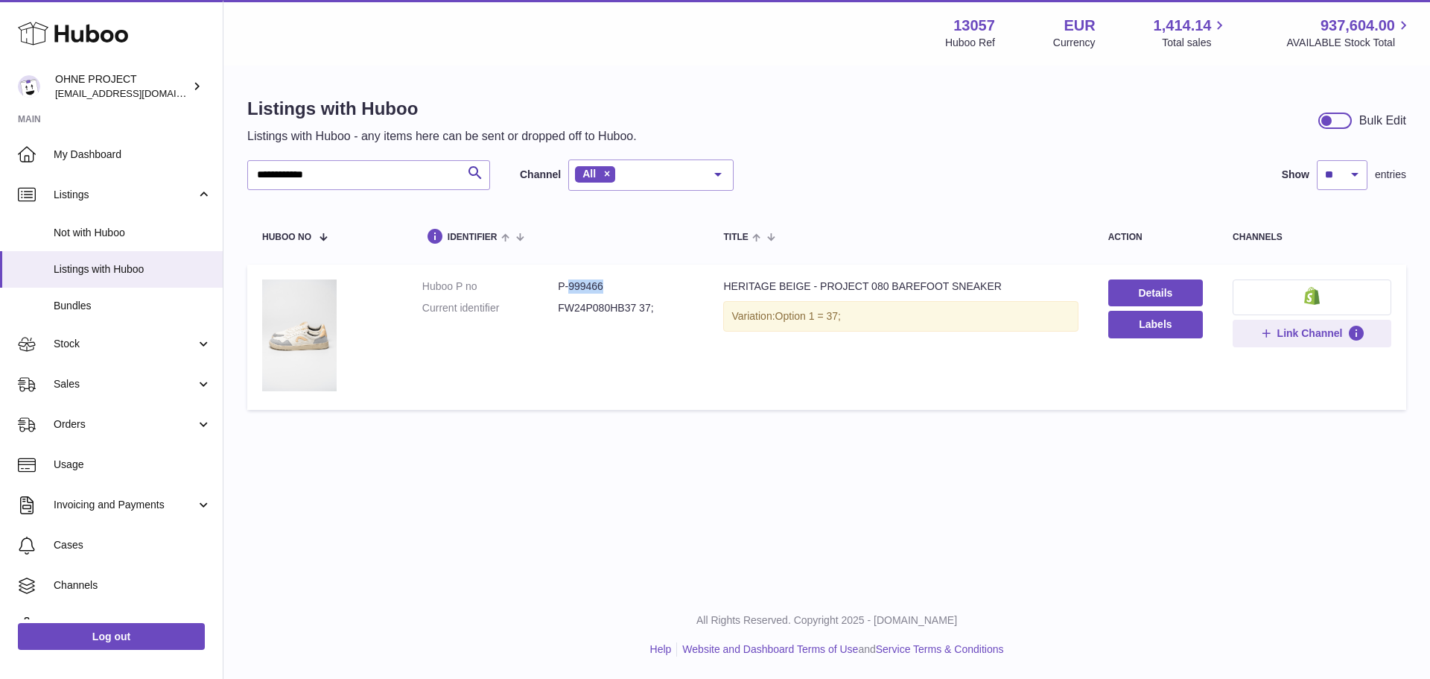
copy dd "999466"
click at [379, 161] on input "**********" at bounding box center [368, 175] width 243 height 30
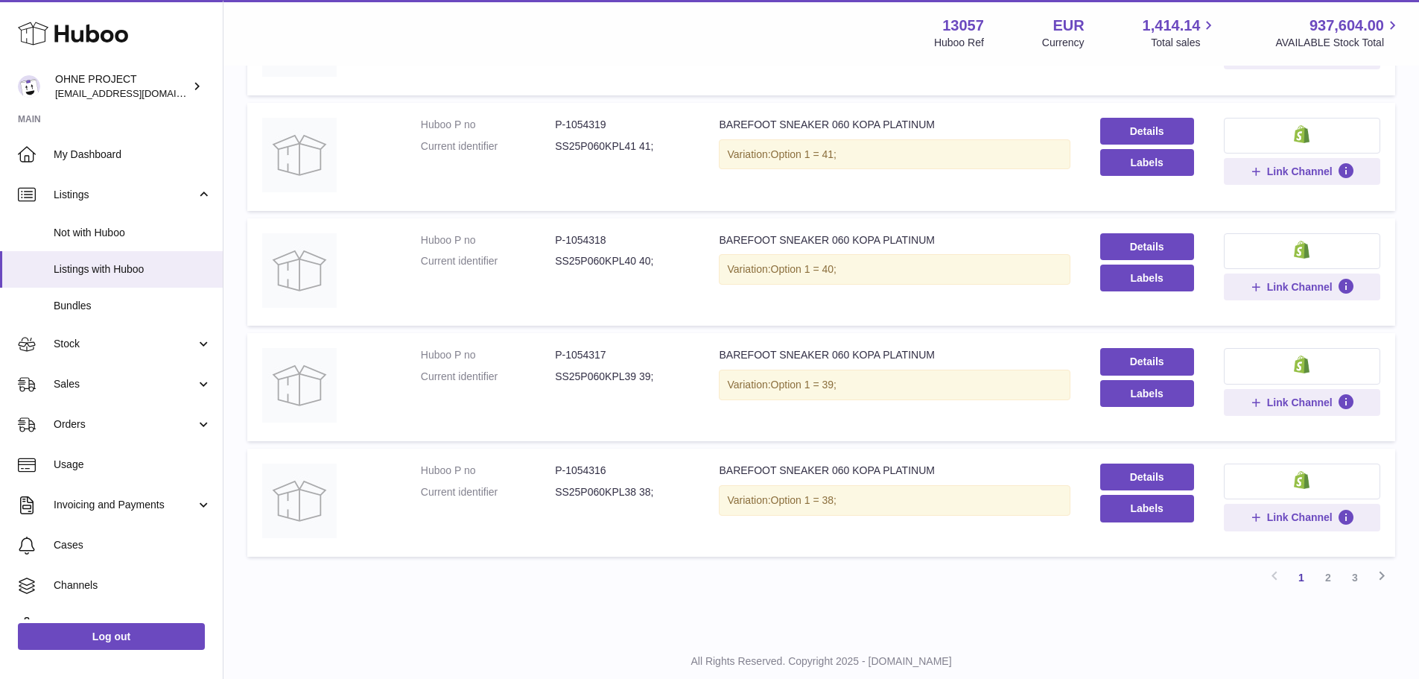
scroll to position [889, 0]
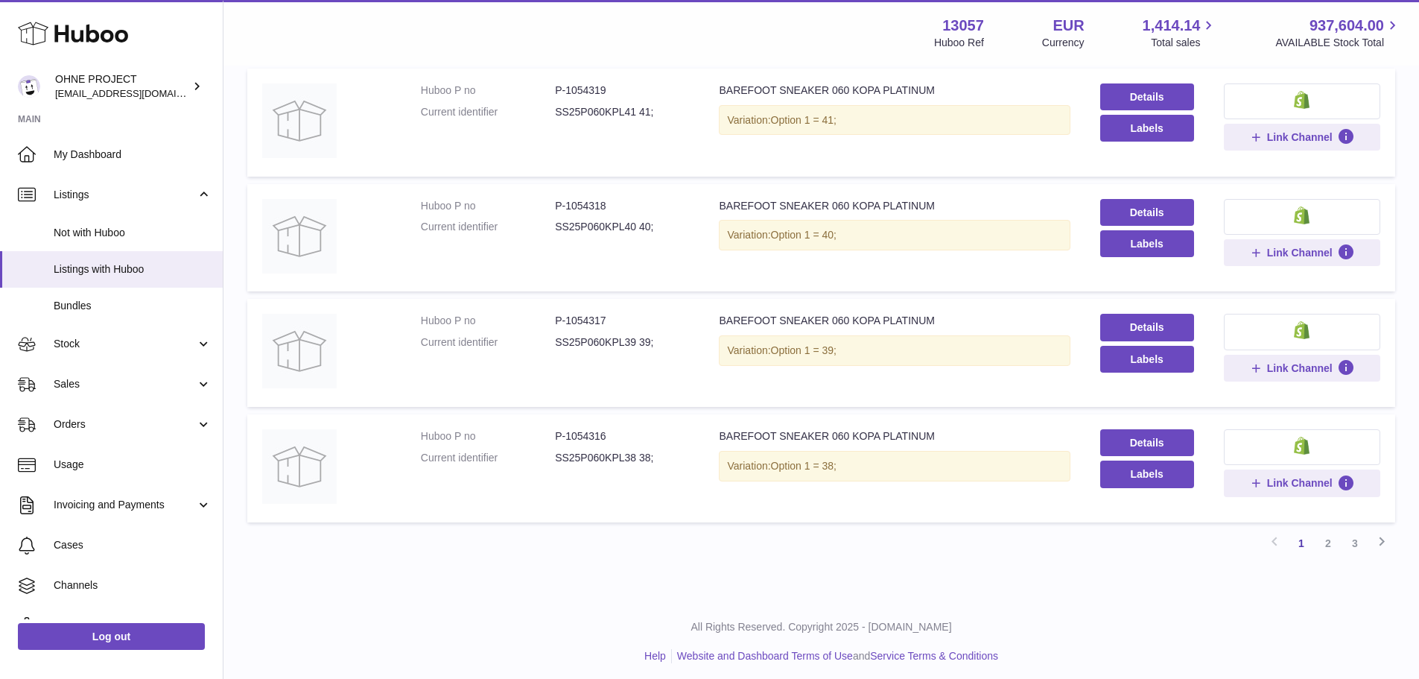
click at [1324, 539] on link "2" at bounding box center [1328, 543] width 27 height 27
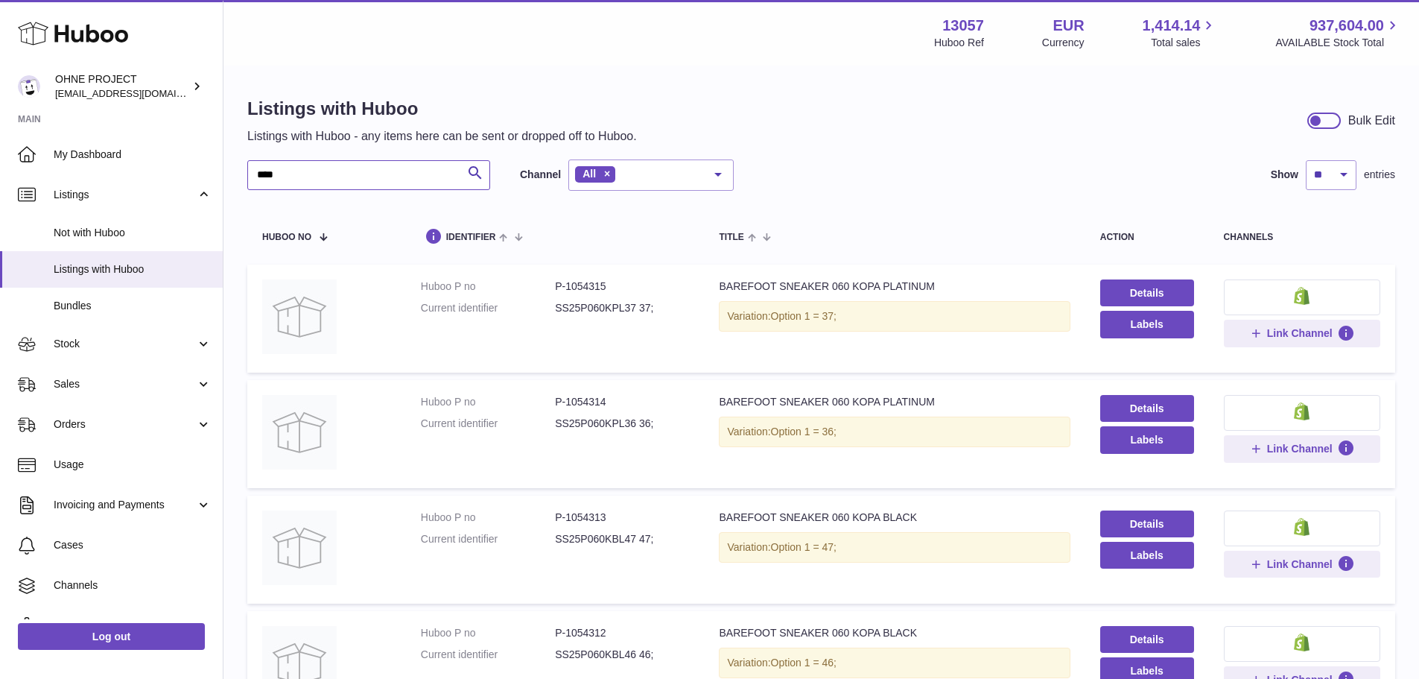
click at [324, 183] on input "****" at bounding box center [368, 175] width 243 height 30
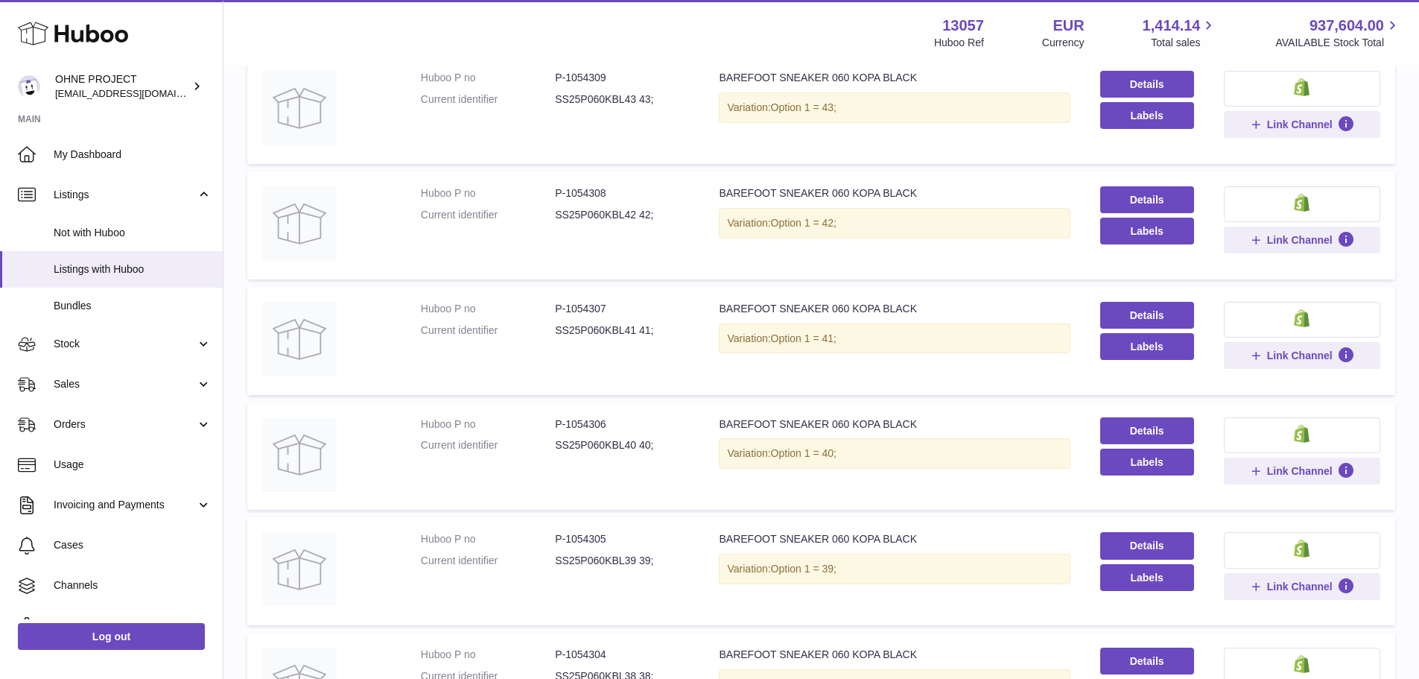
scroll to position [889, 0]
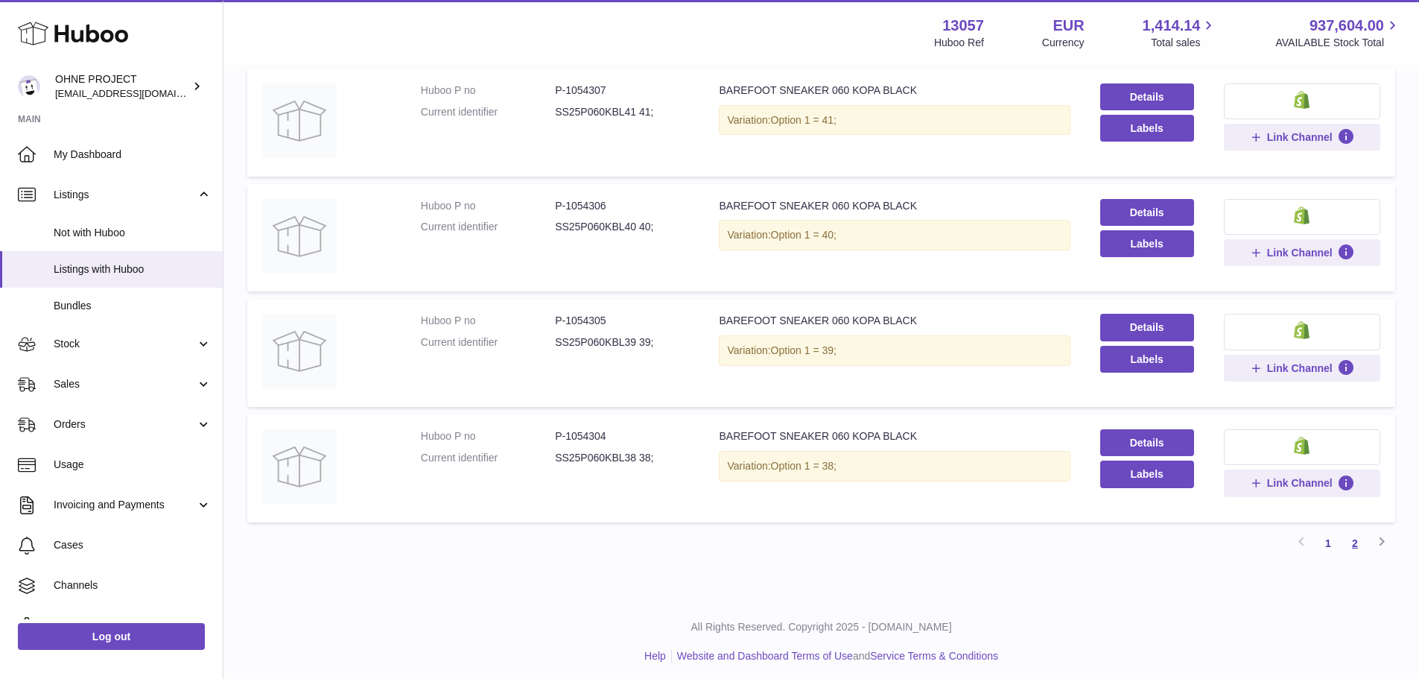
click at [1355, 540] on link "2" at bounding box center [1355, 543] width 27 height 27
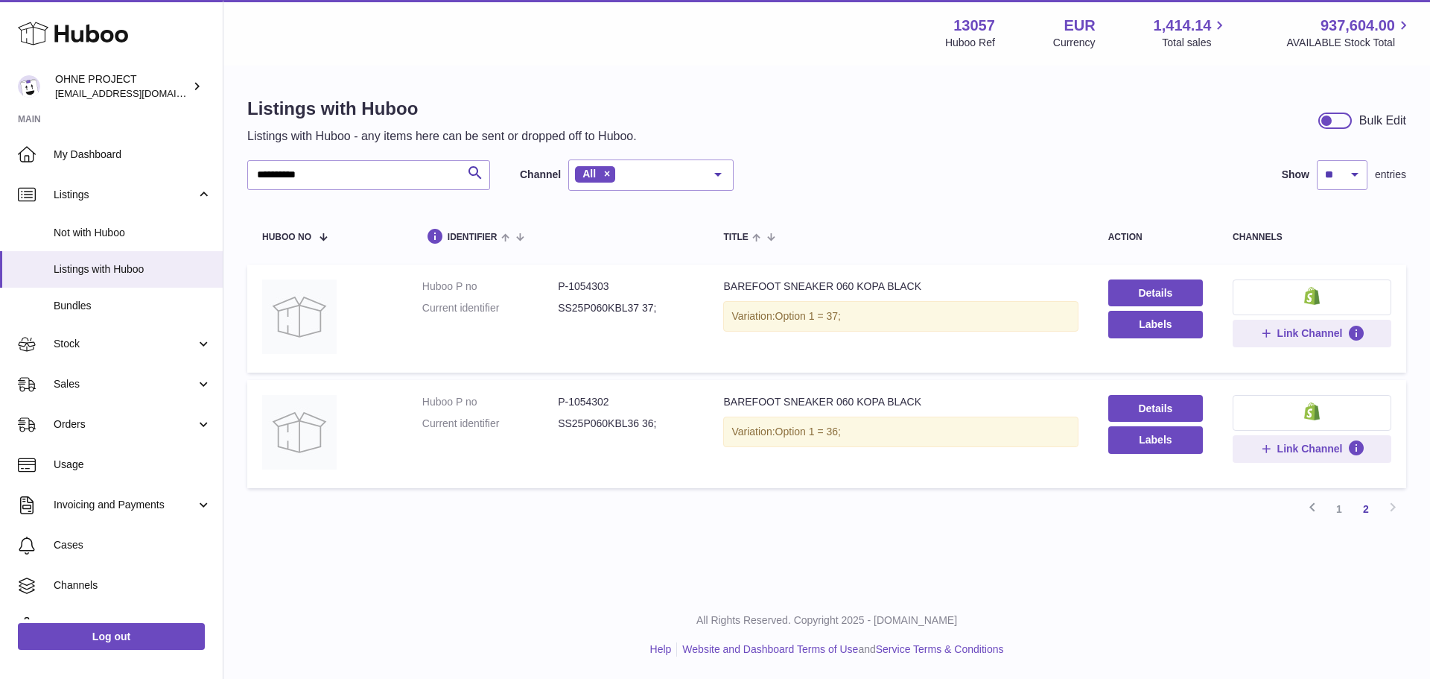
click at [589, 396] on dd "P-1054302" at bounding box center [626, 402] width 136 height 14
copy dd "1054302"
click at [587, 280] on dd "P-1054303" at bounding box center [626, 286] width 136 height 14
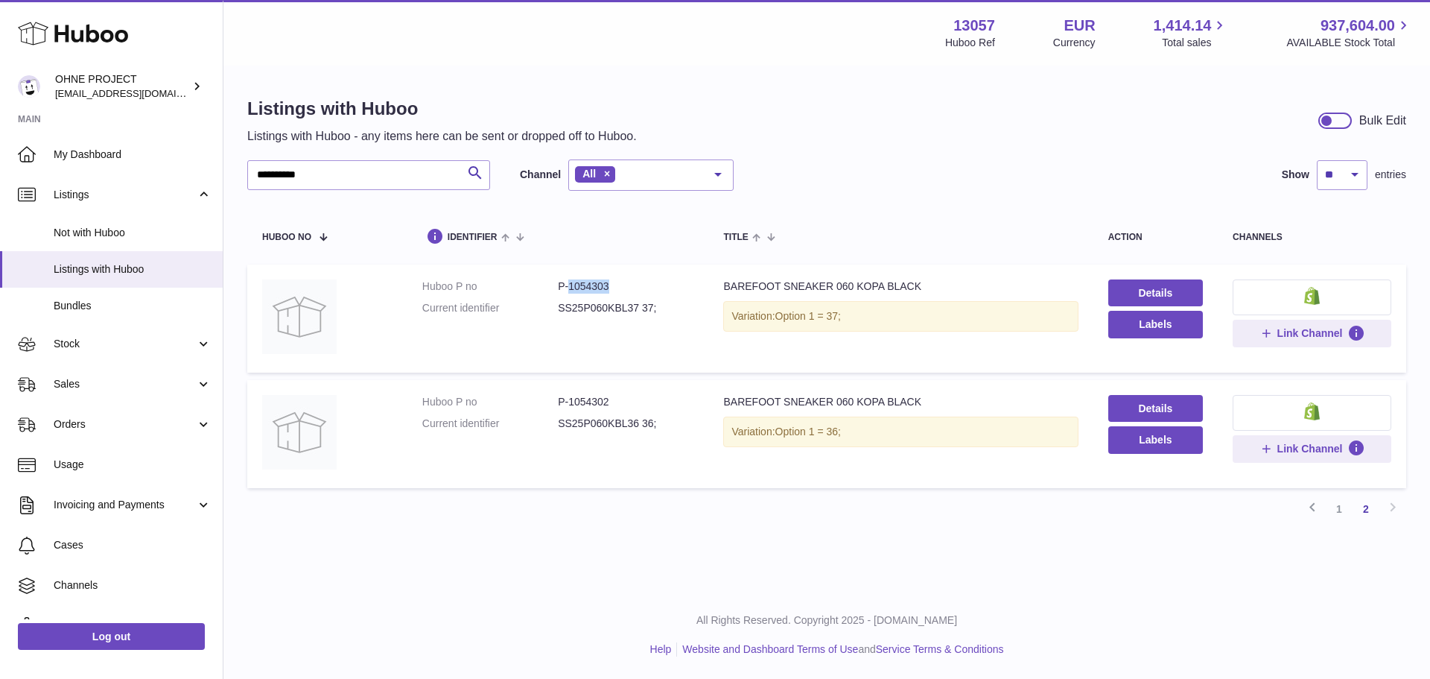
click at [587, 280] on dd "P-1054303" at bounding box center [626, 286] width 136 height 14
copy dd "1054303"
click at [1339, 505] on link "1" at bounding box center [1339, 508] width 27 height 27
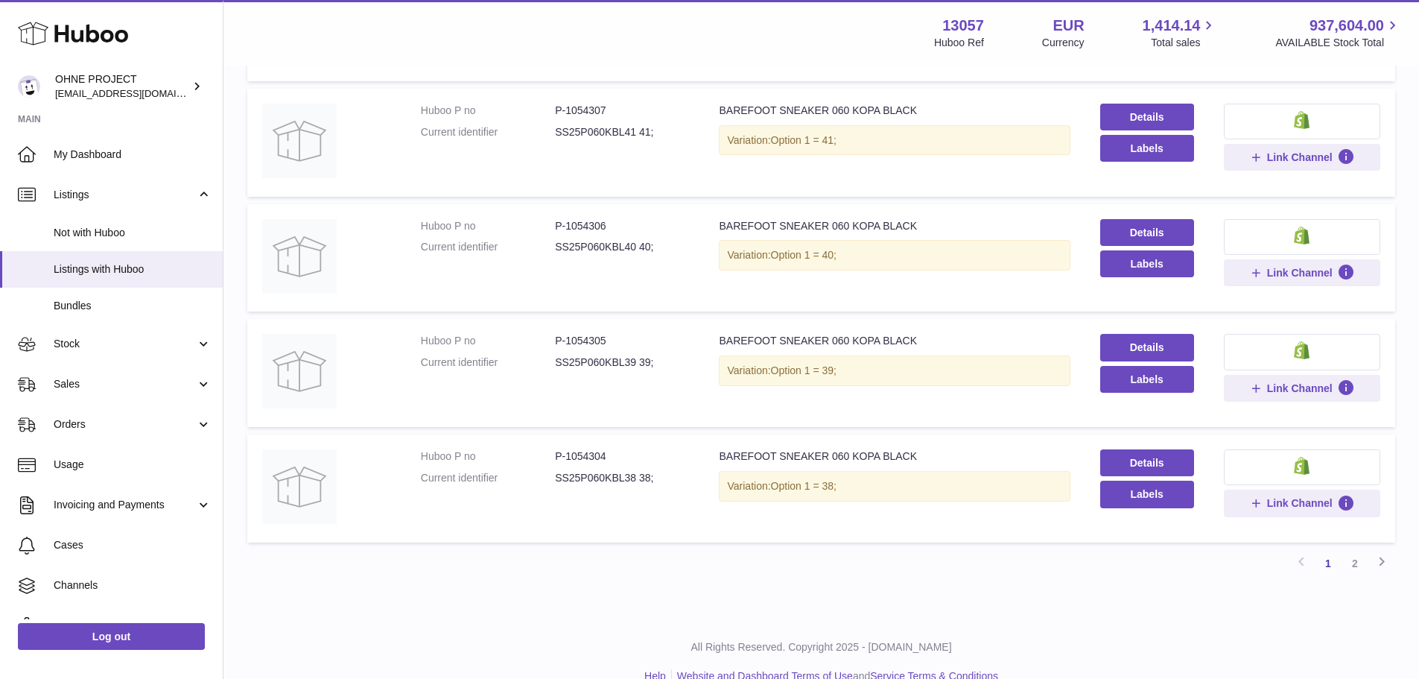
scroll to position [889, 0]
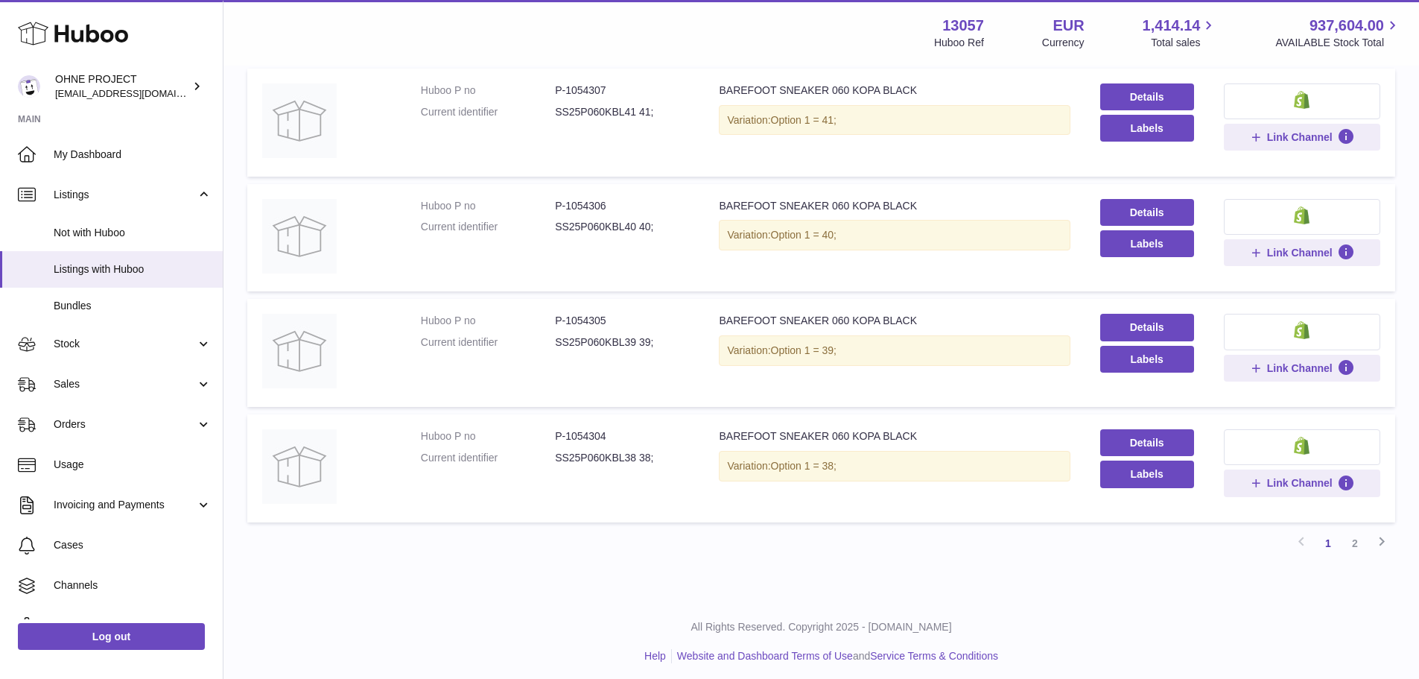
click at [581, 434] on dd "P-1054304" at bounding box center [622, 436] width 134 height 14
copy dd "1054304"
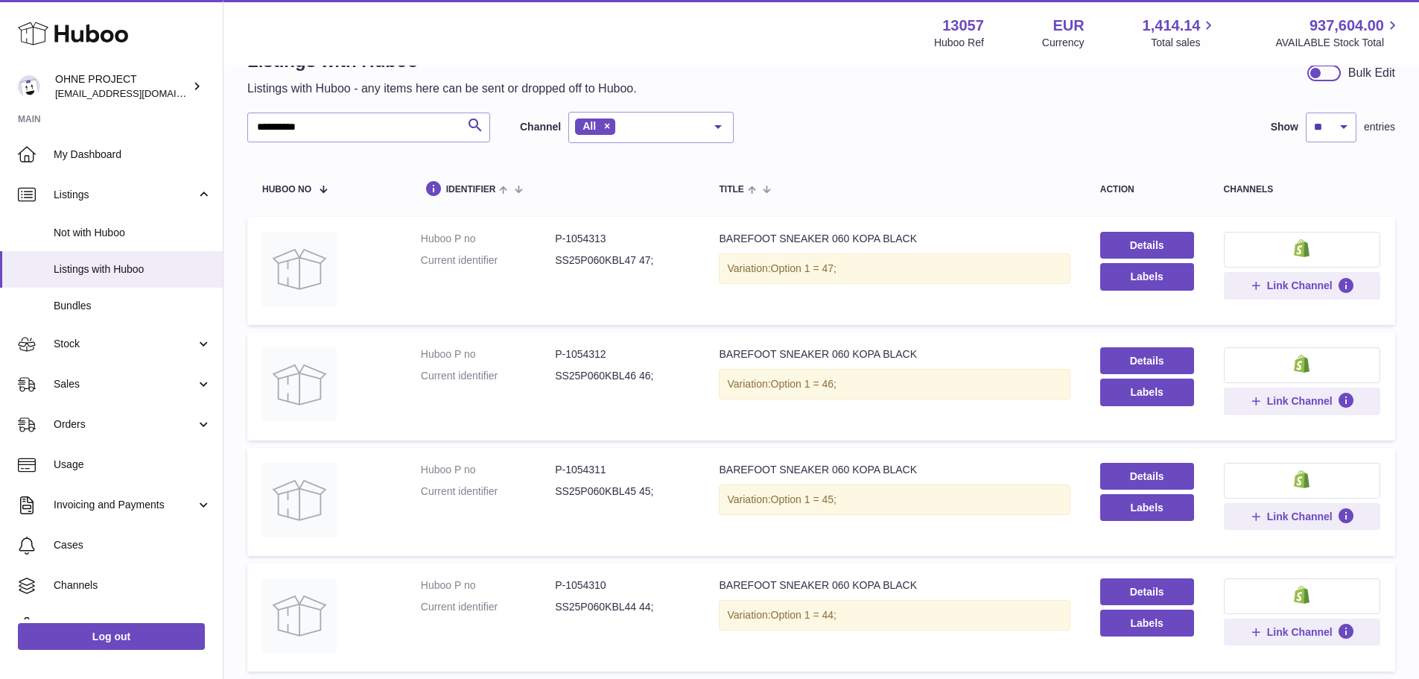
scroll to position [0, 0]
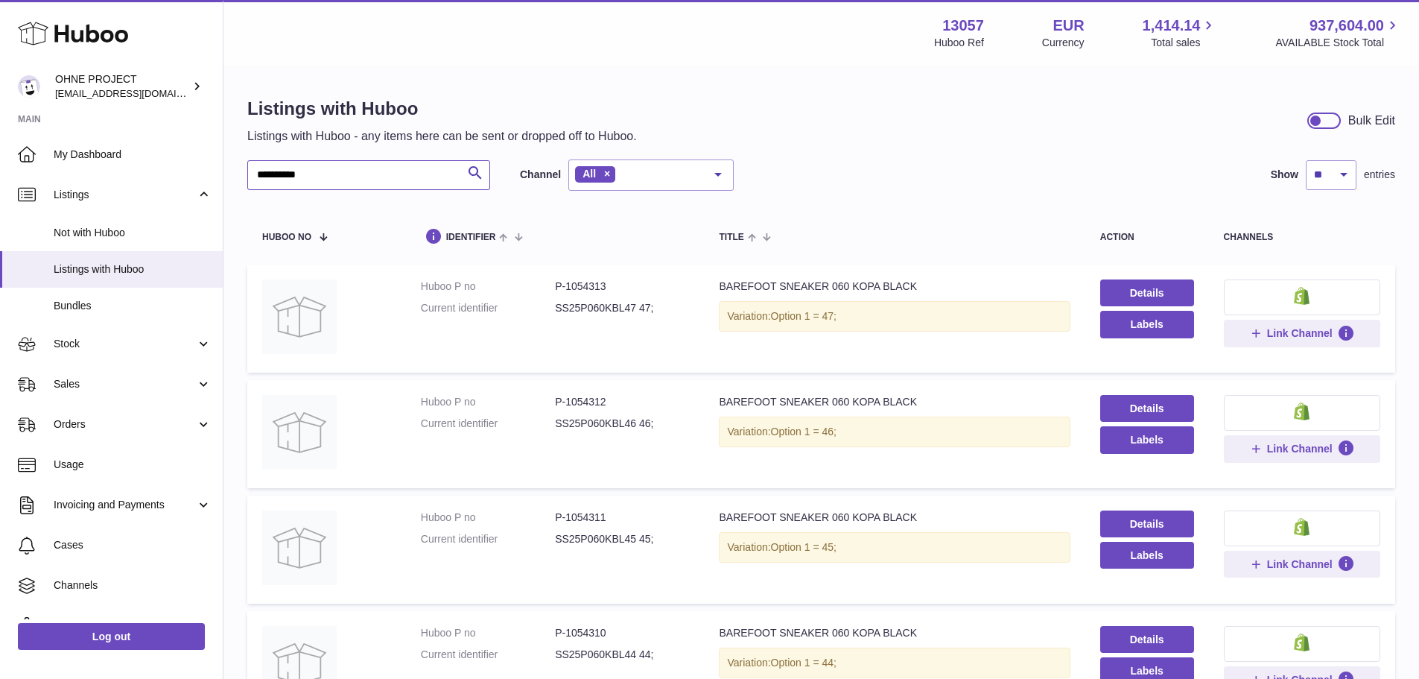
click at [382, 176] on input "**********" at bounding box center [368, 175] width 243 height 30
click at [381, 176] on input "**********" at bounding box center [368, 175] width 243 height 30
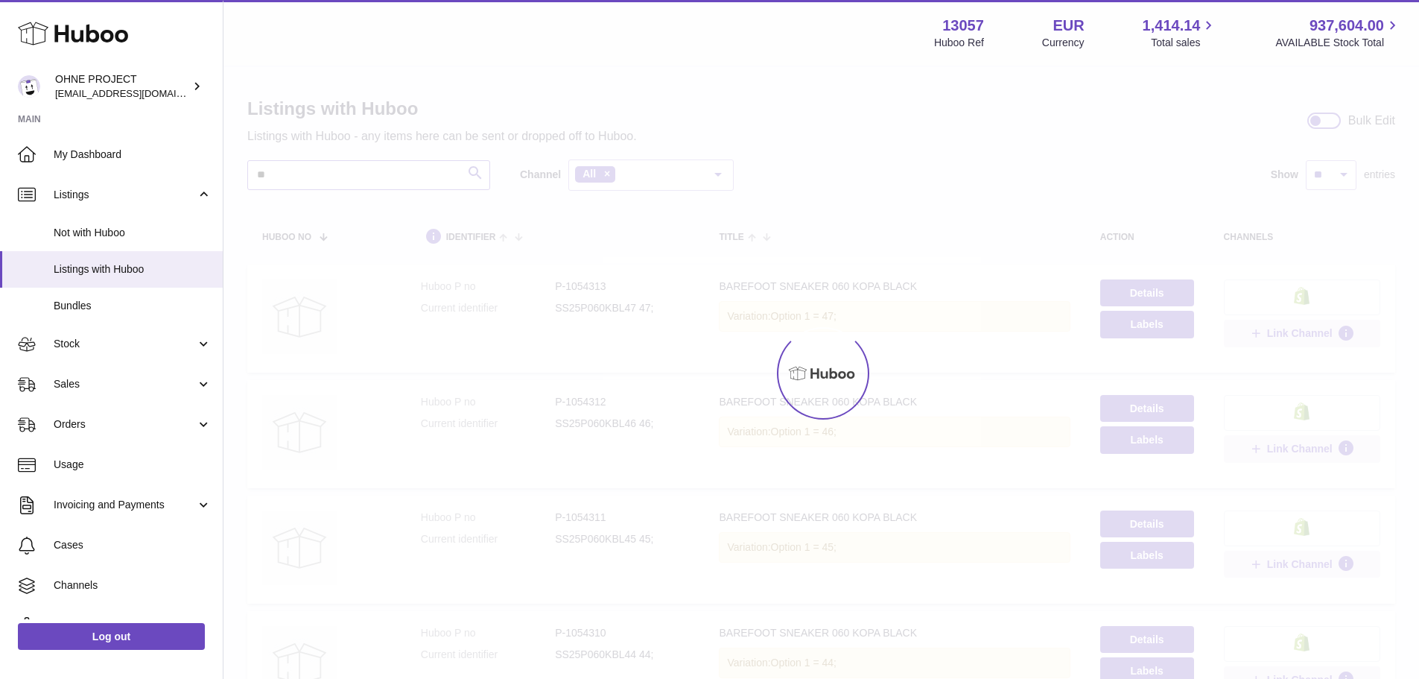
type input "*"
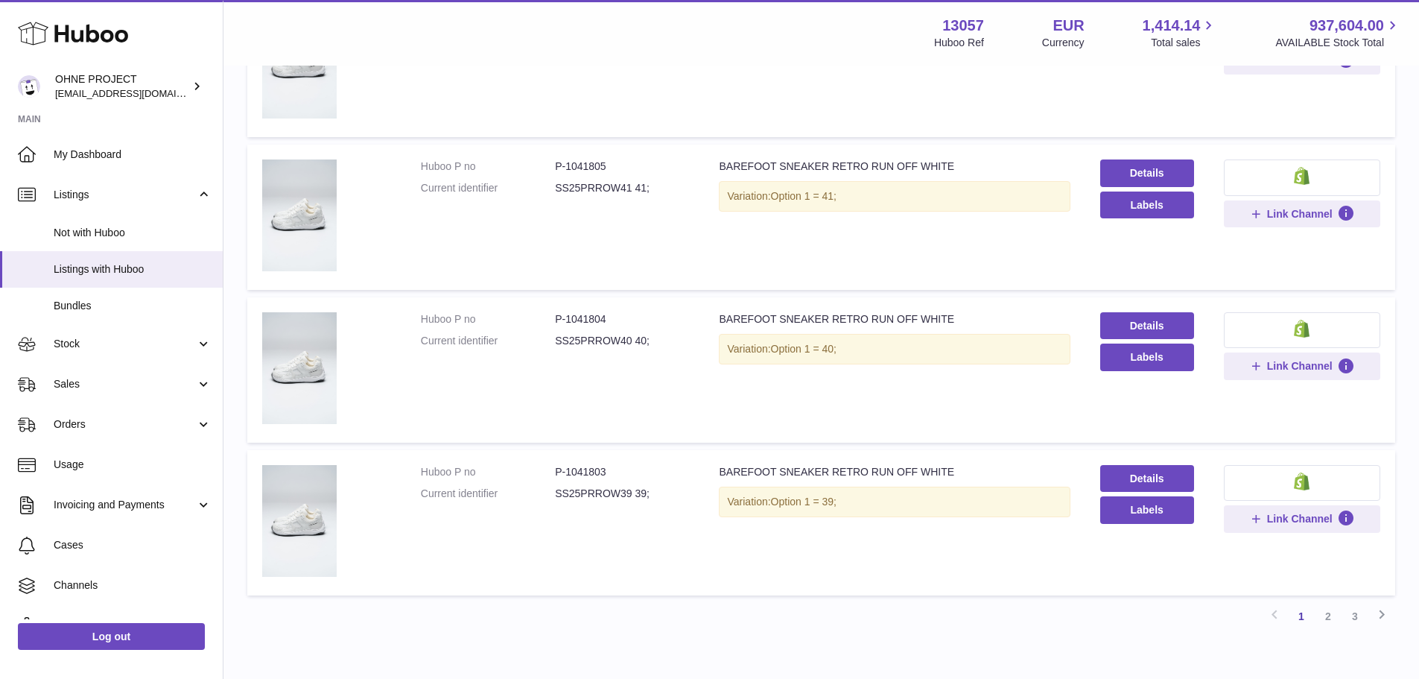
scroll to position [1187, 0]
click at [1328, 615] on link "2" at bounding box center [1328, 617] width 27 height 27
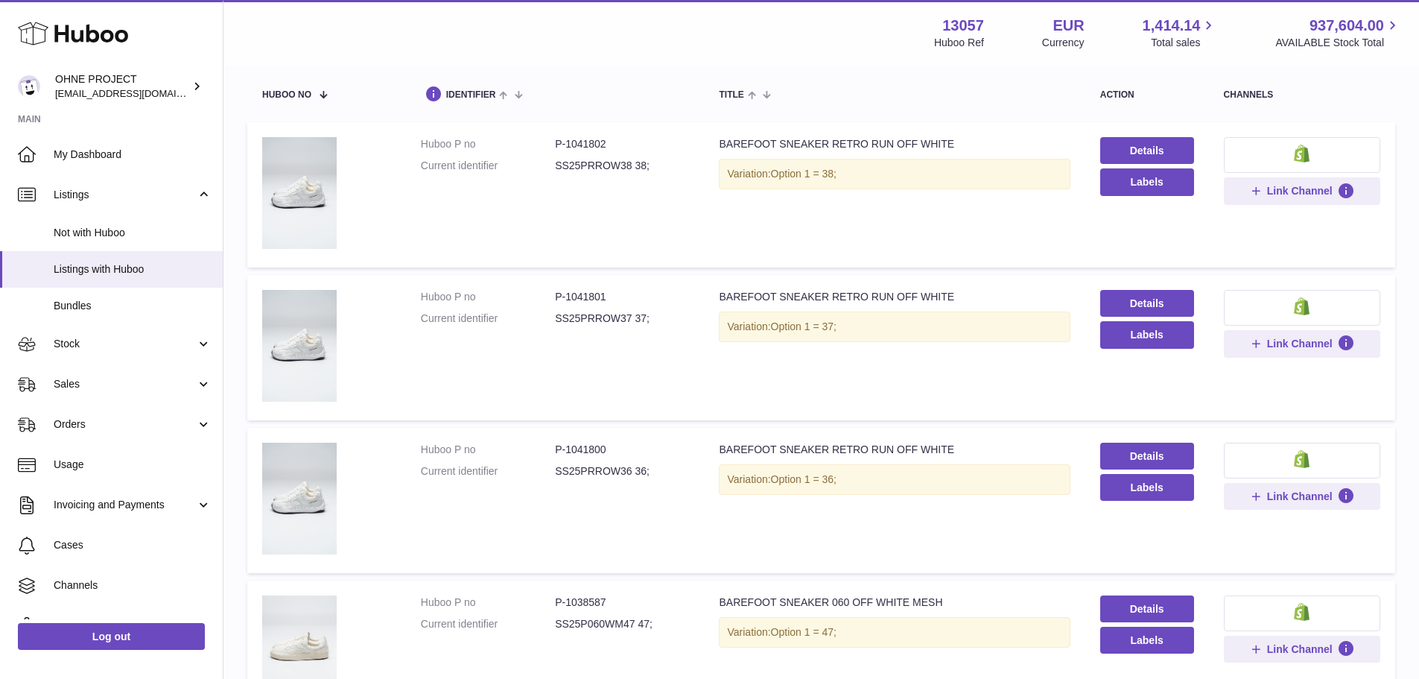
scroll to position [291, 0]
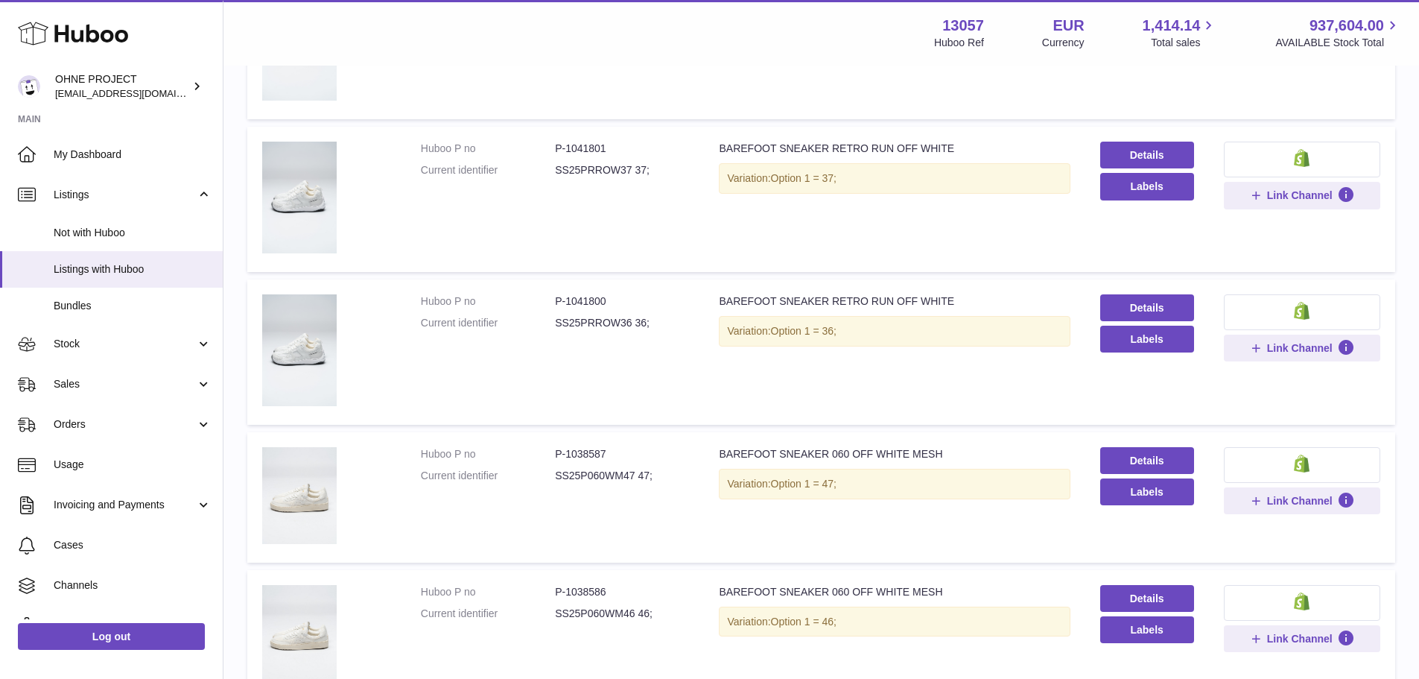
click at [591, 294] on dd "P-1041800" at bounding box center [622, 301] width 134 height 14
copy dd "1041800"
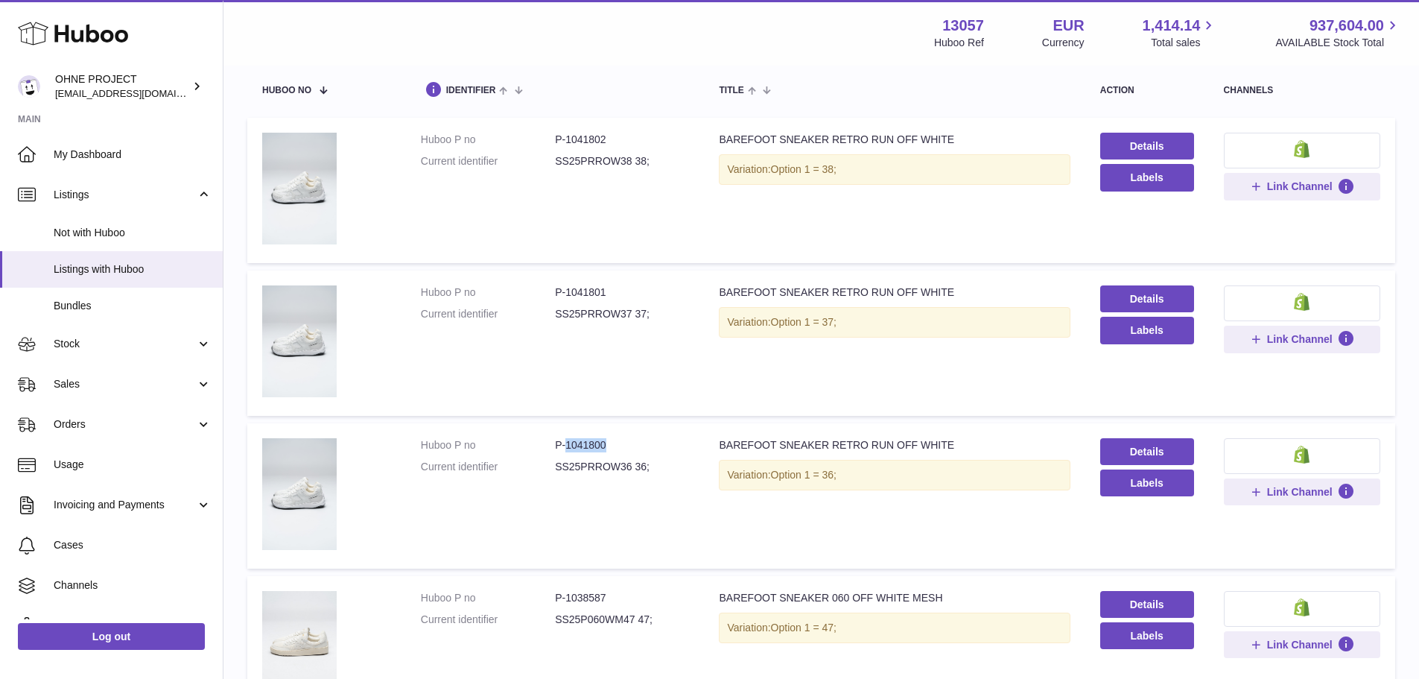
scroll to position [0, 0]
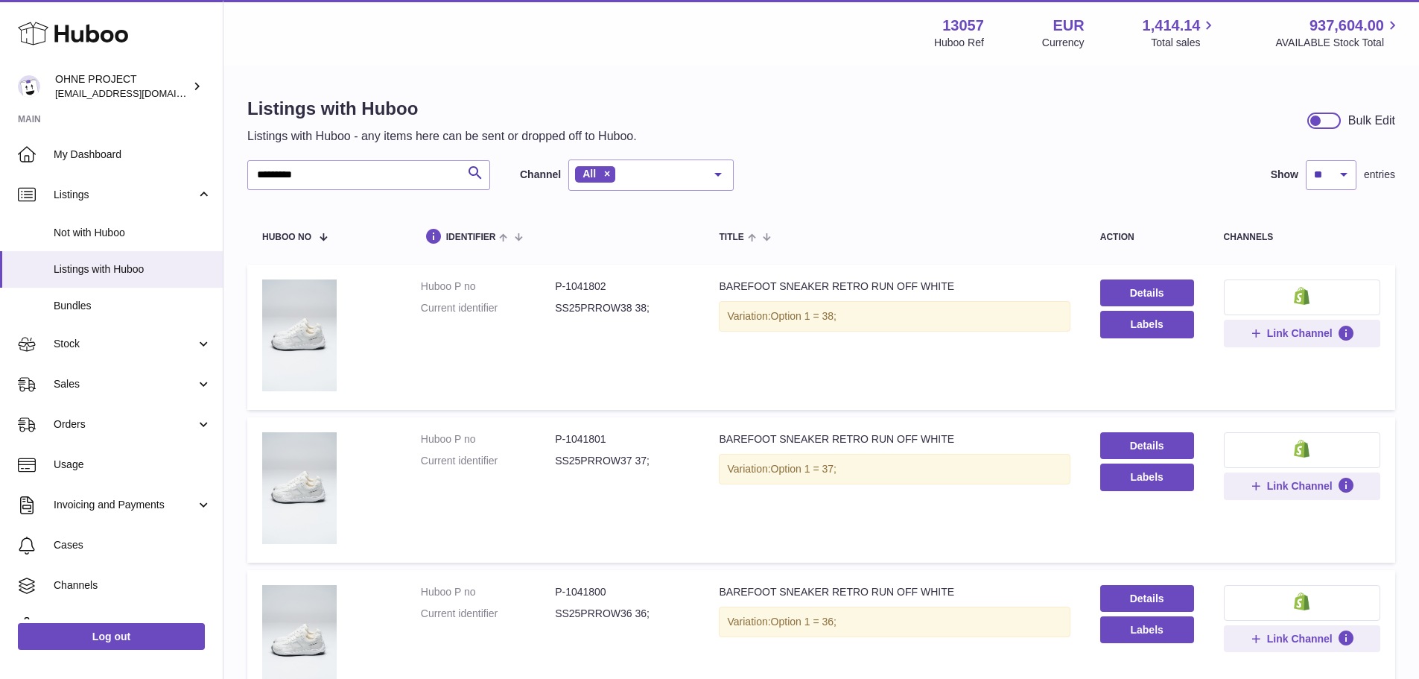
click at [592, 281] on dd "P-1041802" at bounding box center [622, 286] width 134 height 14
copy dd "1041802"
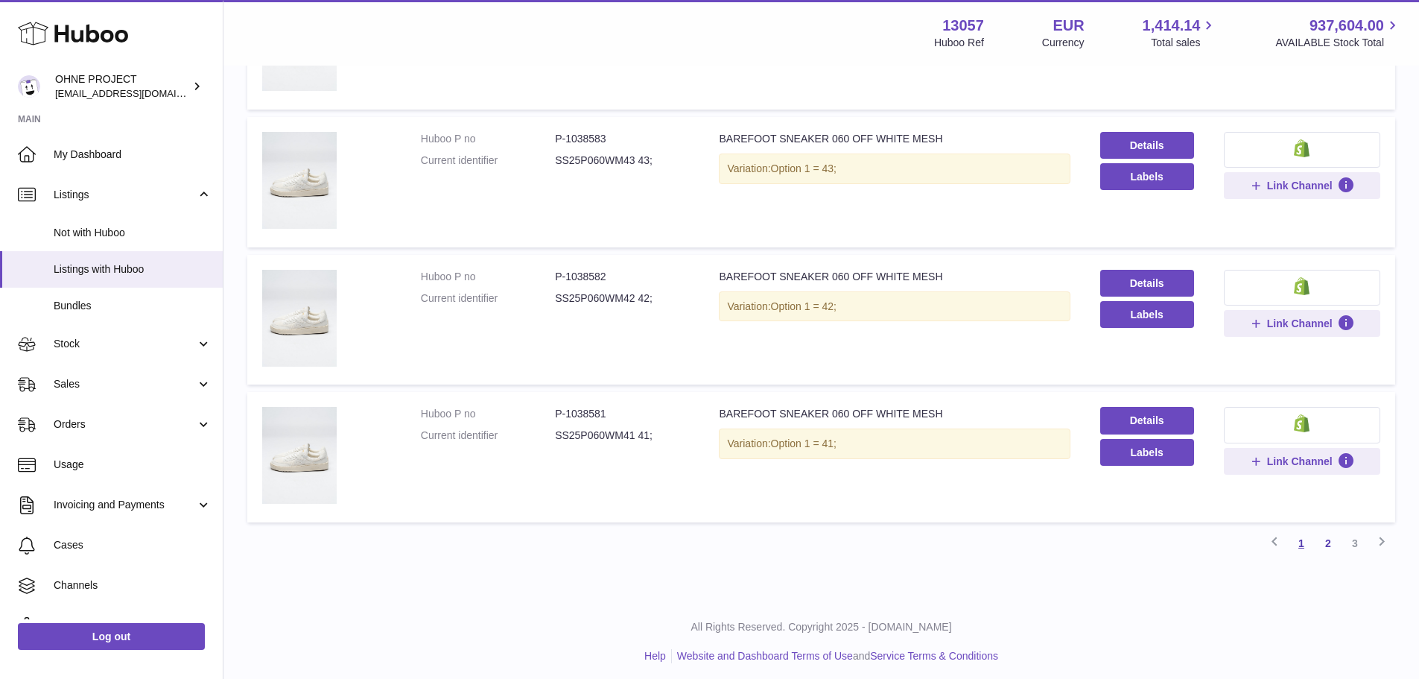
click at [1307, 537] on link "1" at bounding box center [1301, 543] width 27 height 27
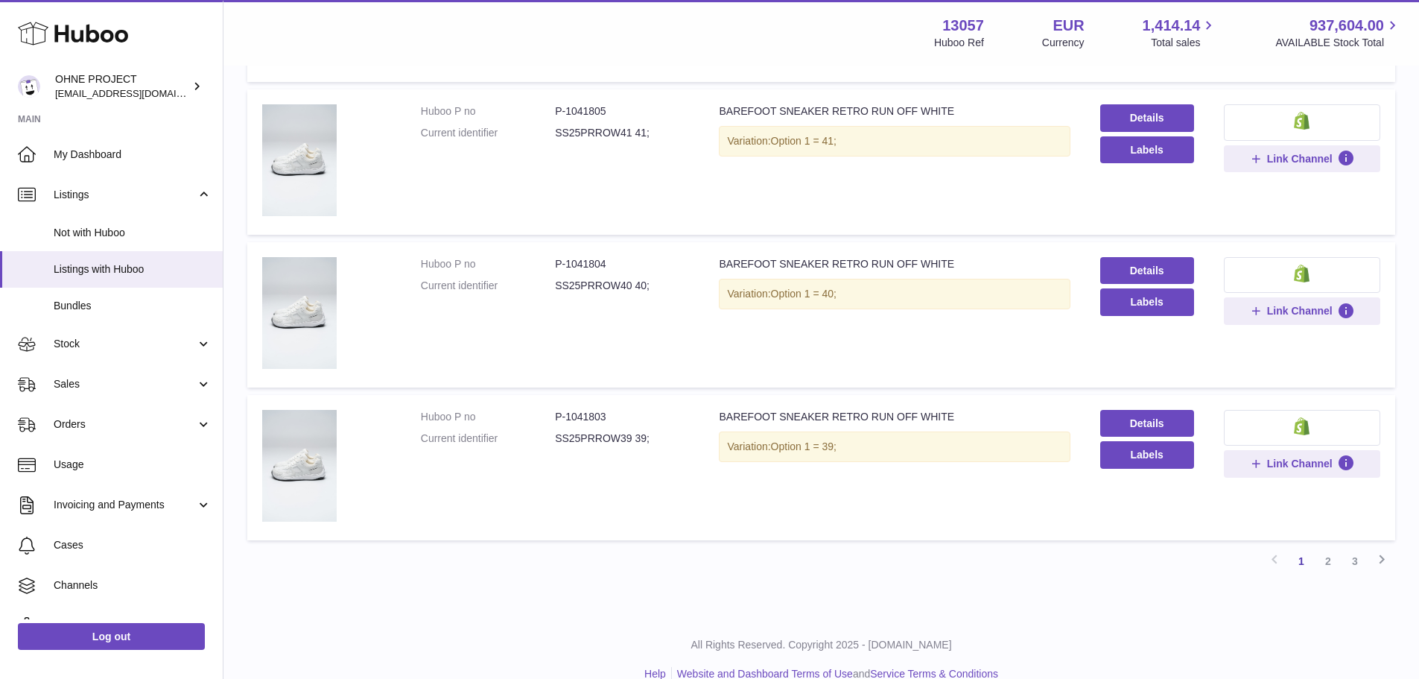
scroll to position [1261, 0]
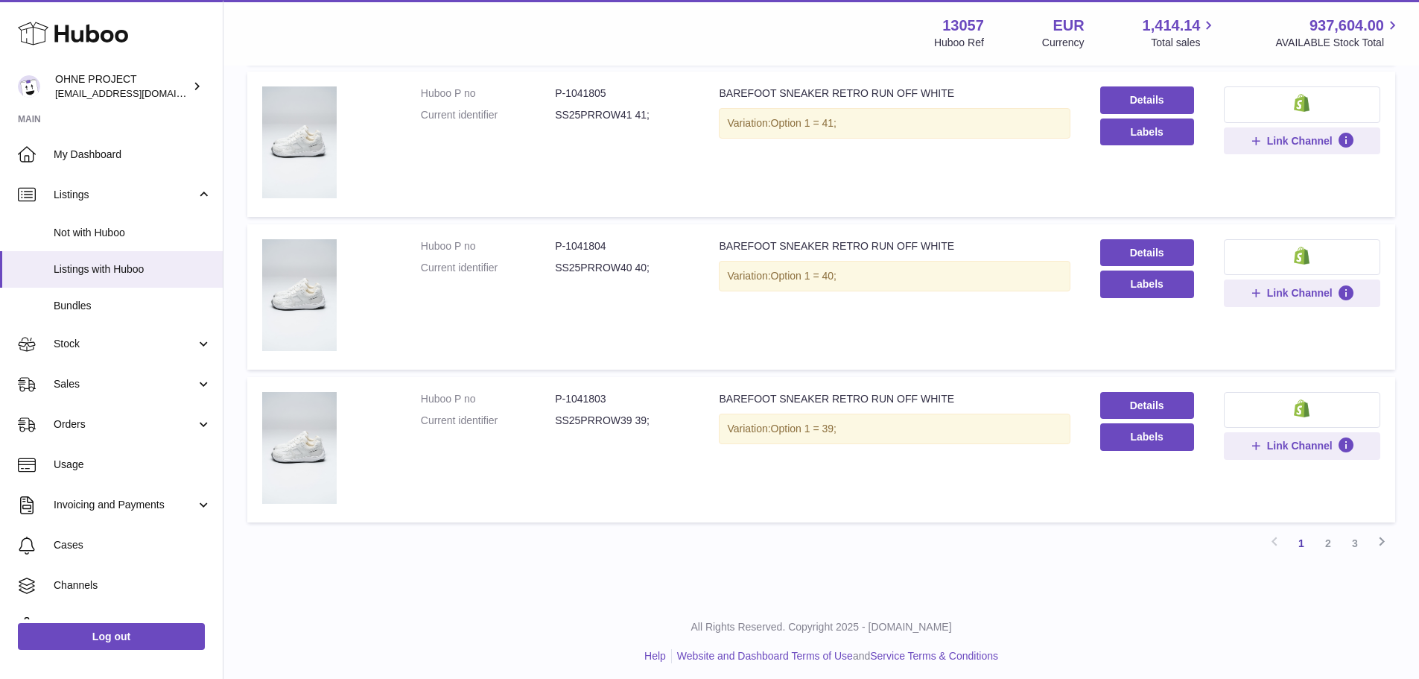
click at [590, 395] on dd "P-1041803" at bounding box center [622, 399] width 134 height 14
click at [1327, 536] on link "2" at bounding box center [1328, 543] width 27 height 27
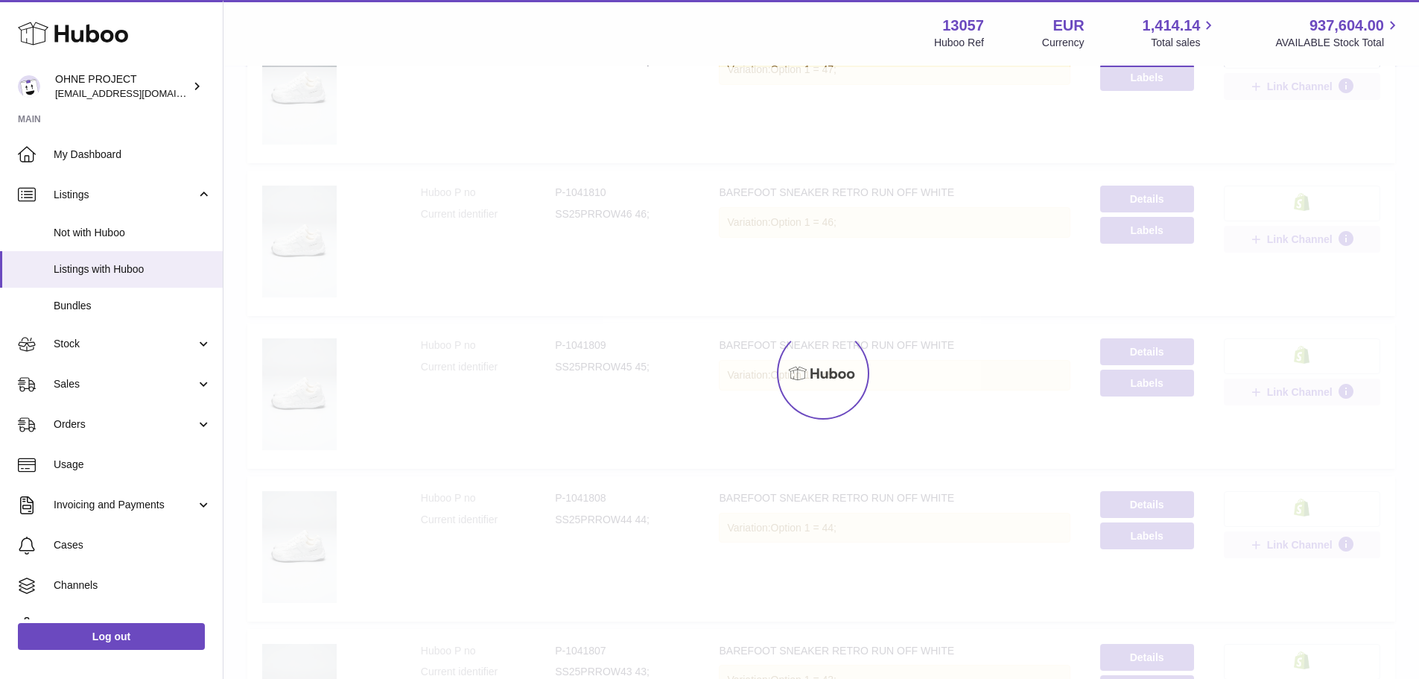
scroll to position [67, 0]
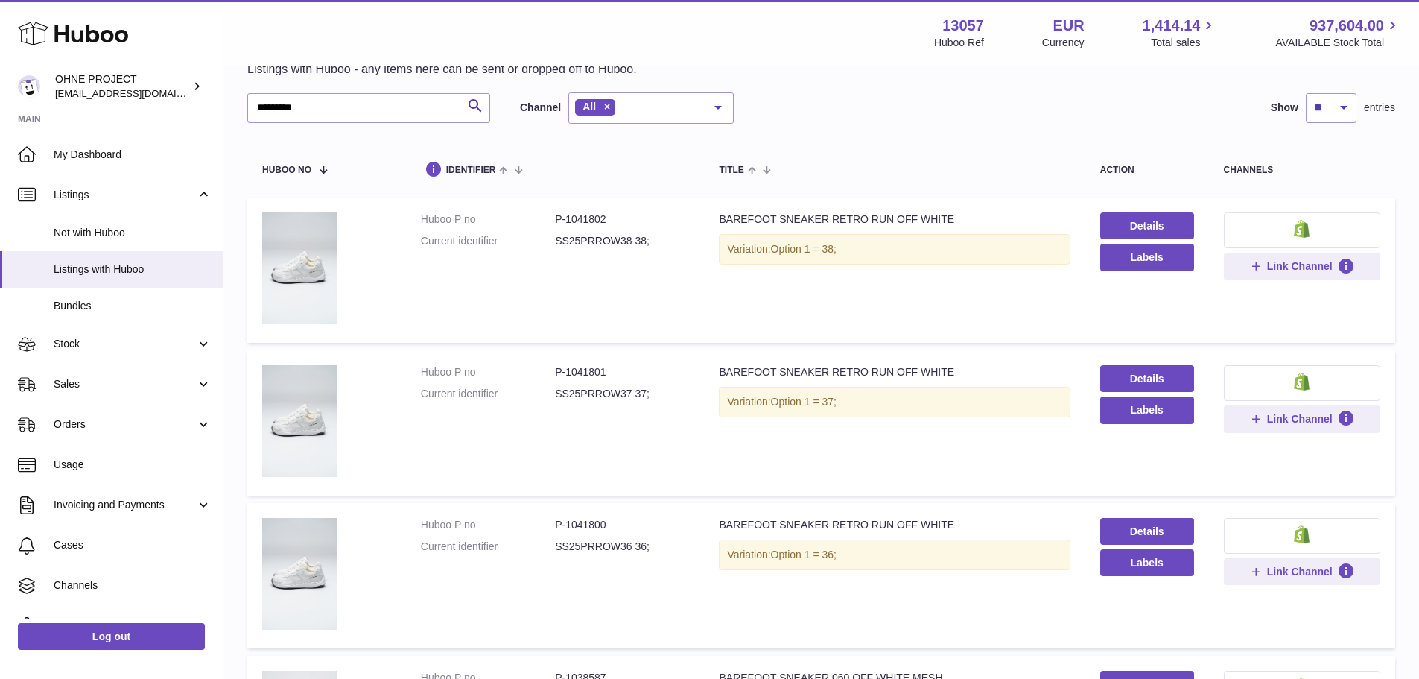
click at [577, 367] on dd "P-1041801" at bounding box center [622, 372] width 134 height 14
drag, startPoint x: 413, startPoint y: 101, endPoint x: 0, endPoint y: 100, distance: 412.7
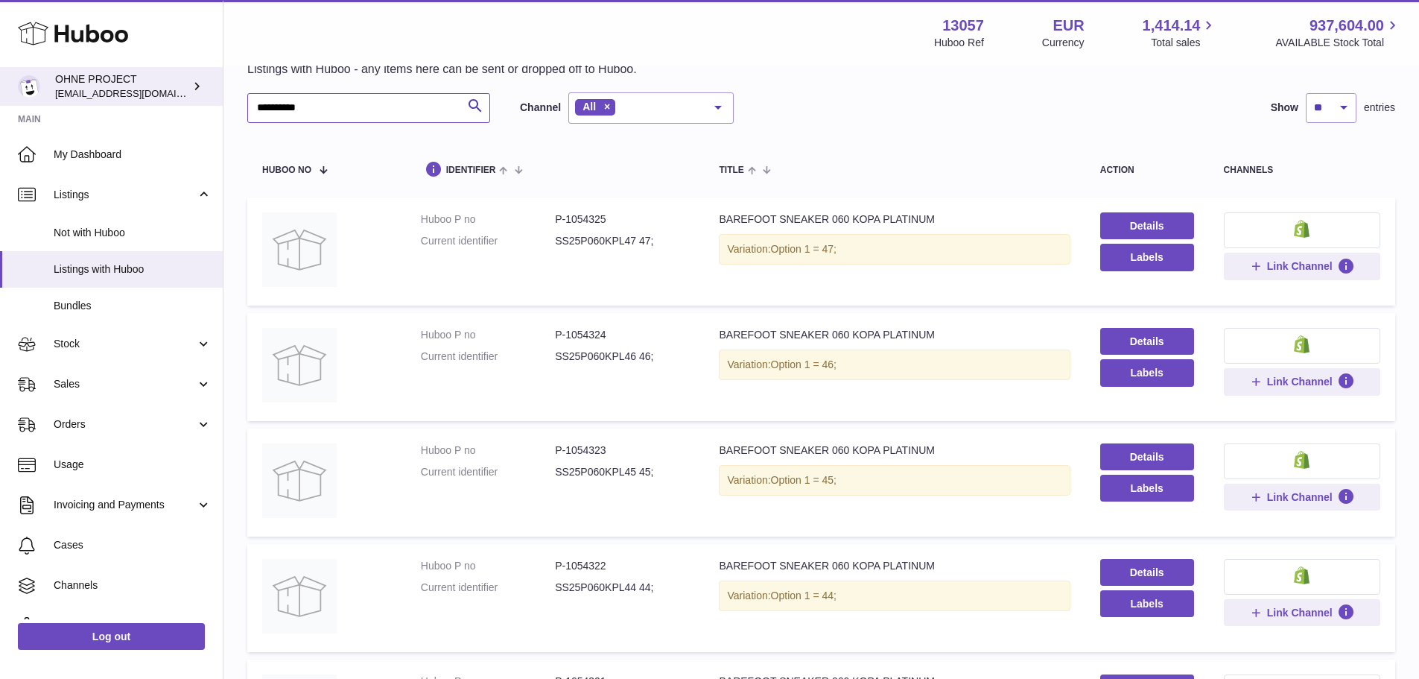
type input "**********"
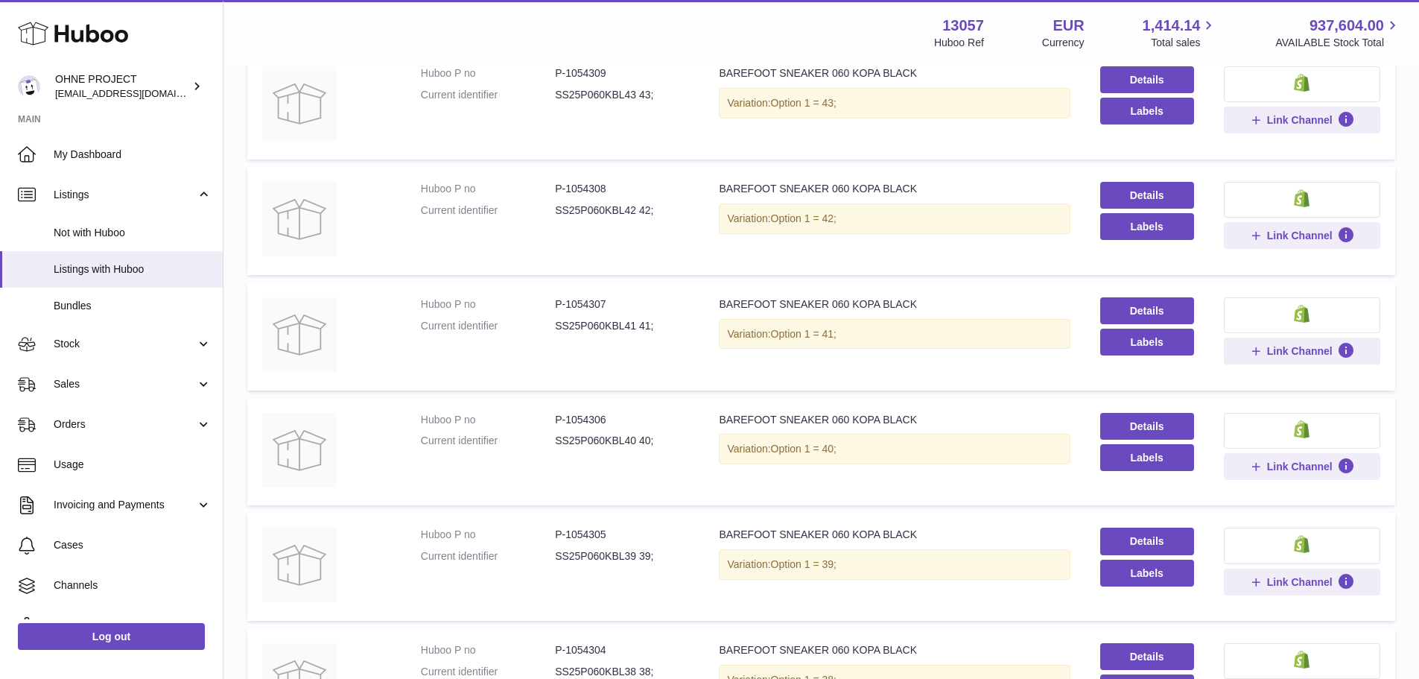
scroll to position [886, 0]
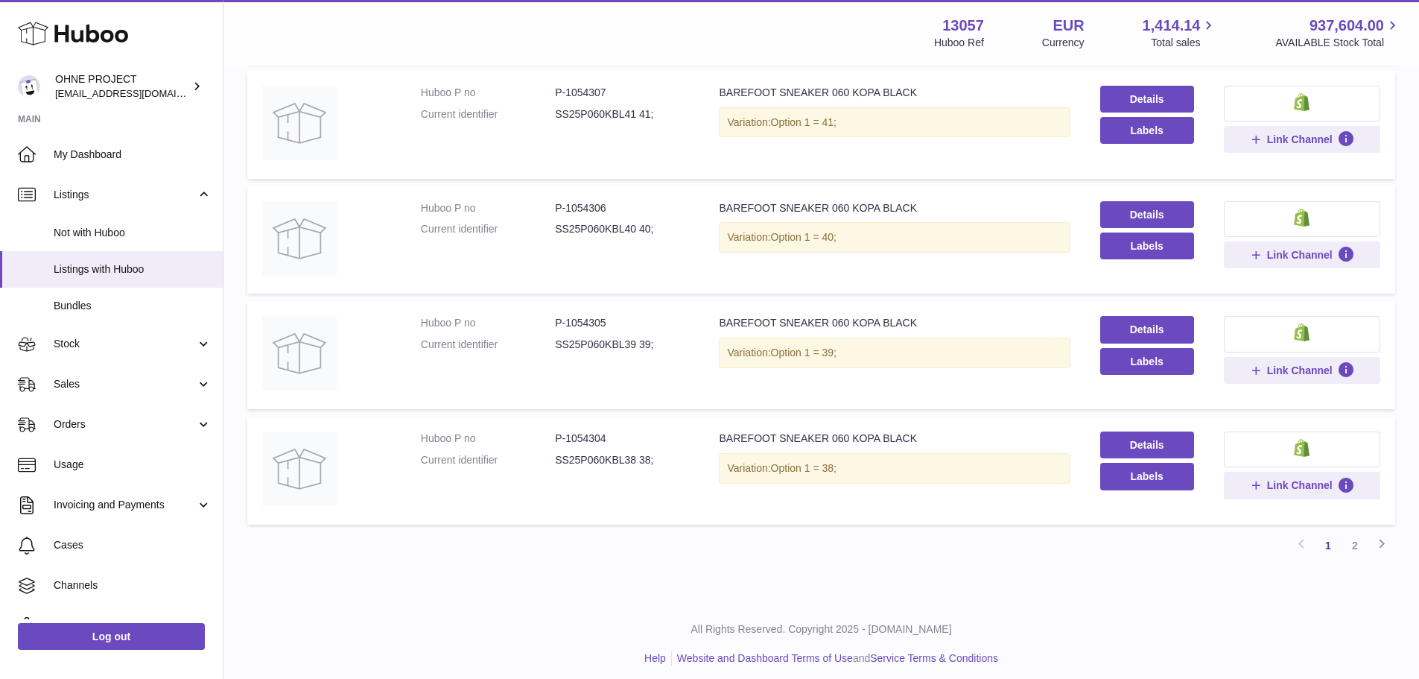
click at [577, 431] on dd "P-1054304" at bounding box center [622, 438] width 134 height 14
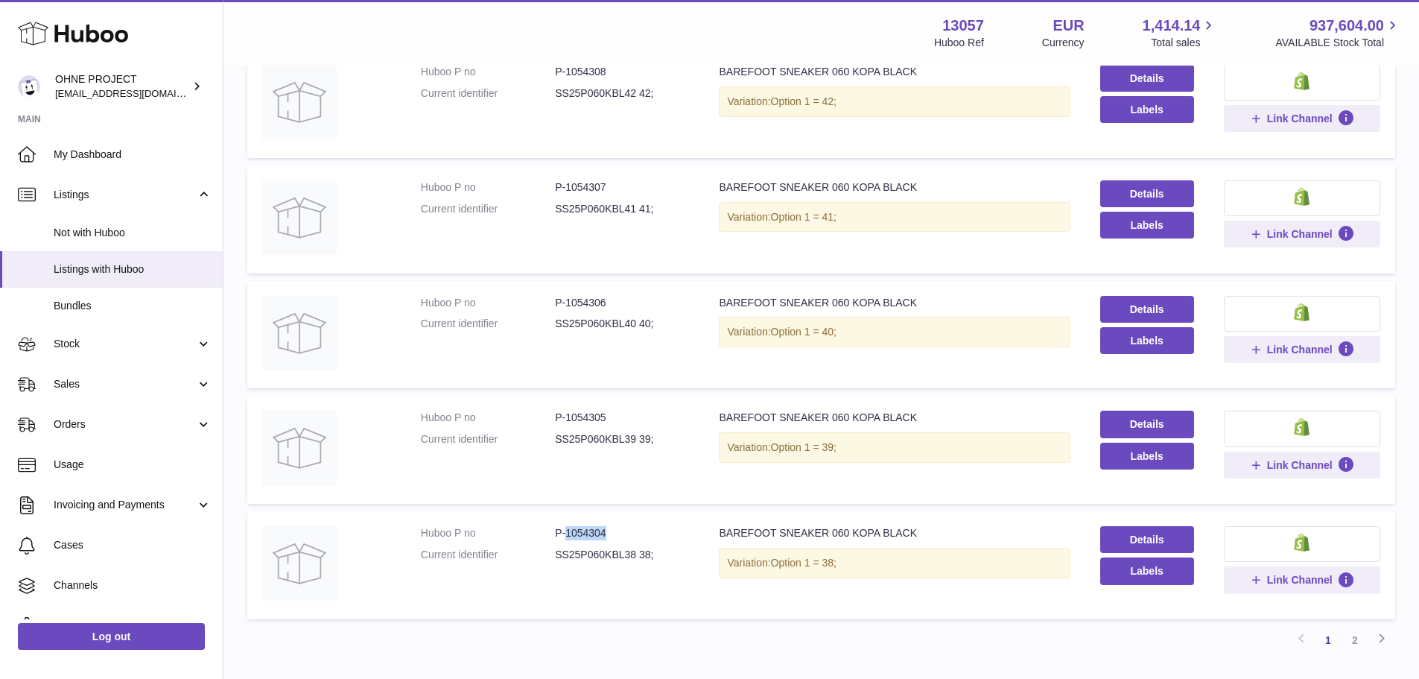
scroll to position [889, 0]
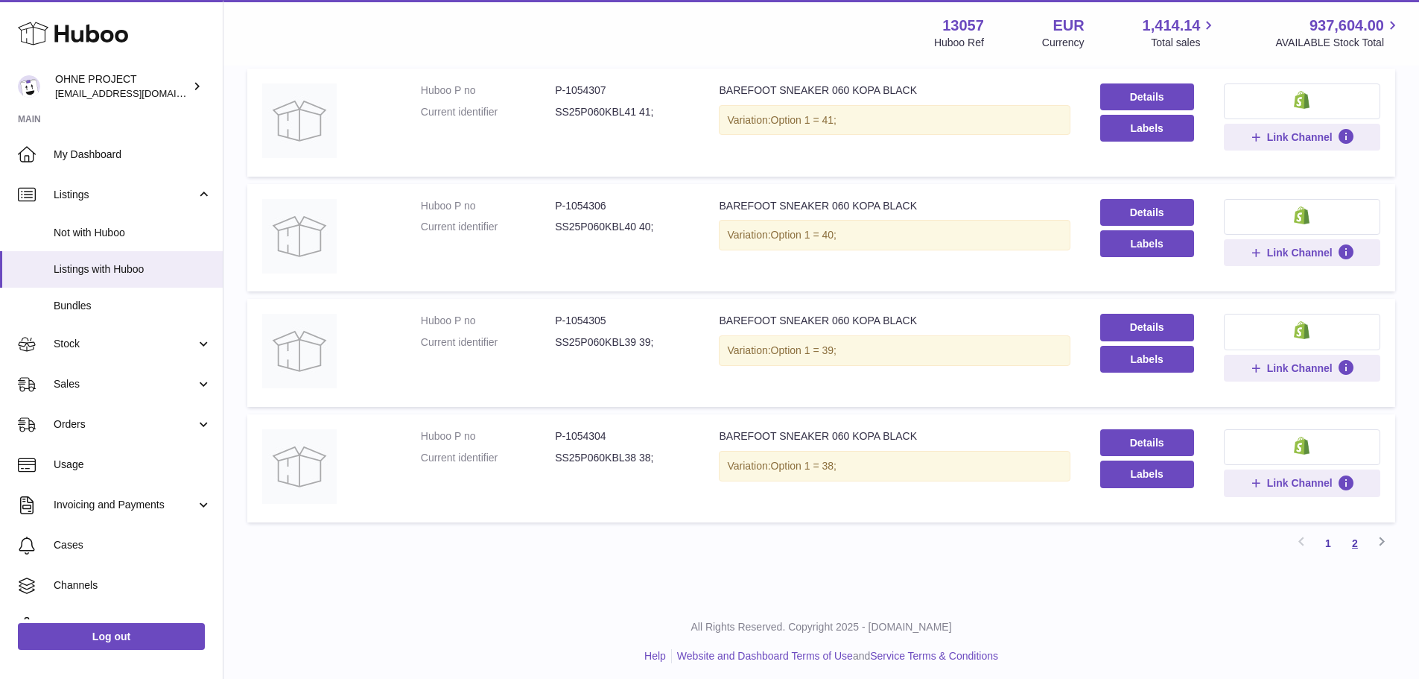
click at [1348, 537] on link "2" at bounding box center [1355, 543] width 27 height 27
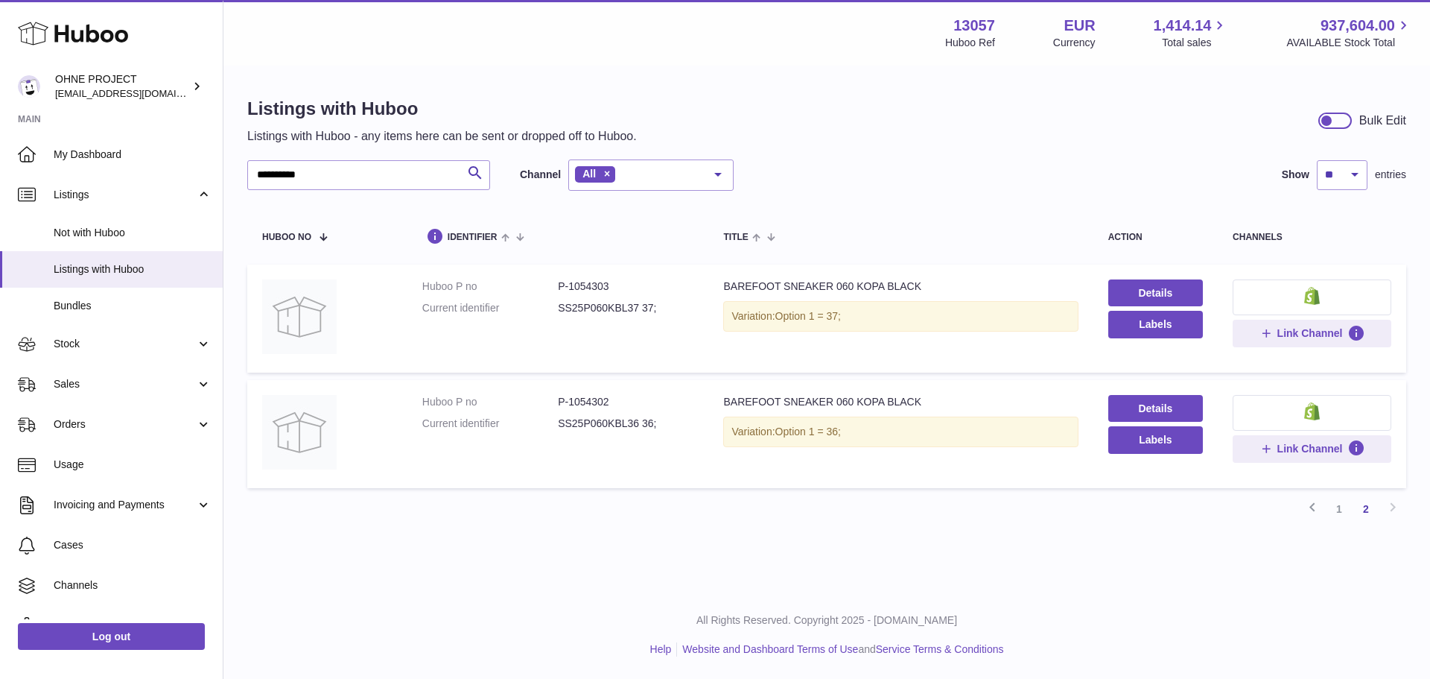
click at [594, 400] on dd "P-1054302" at bounding box center [626, 402] width 136 height 14
